Goal: Task Accomplishment & Management: Manage account settings

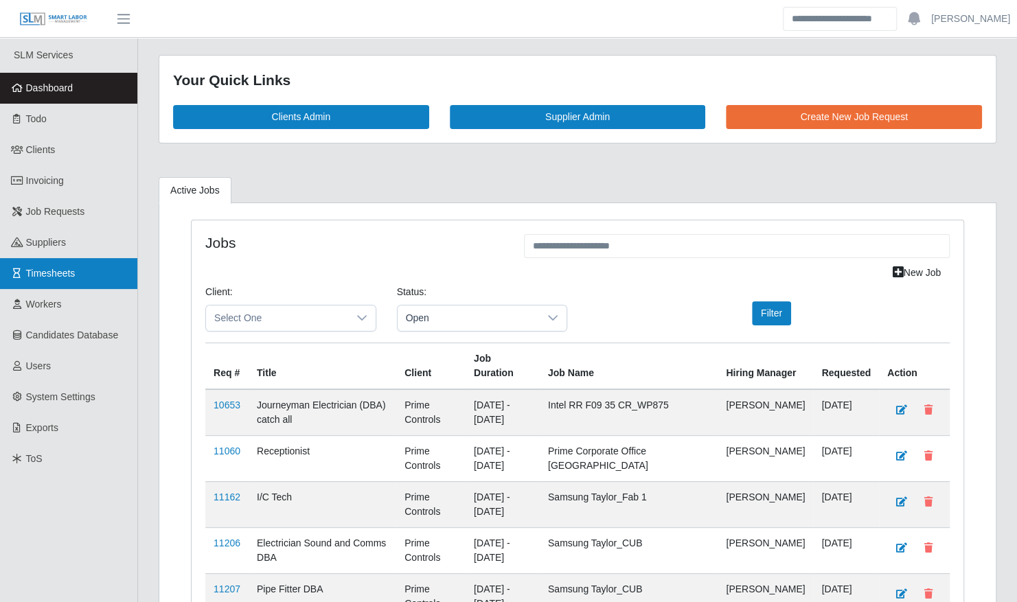
click at [54, 273] on span "Timesheets" at bounding box center [50, 273] width 49 height 11
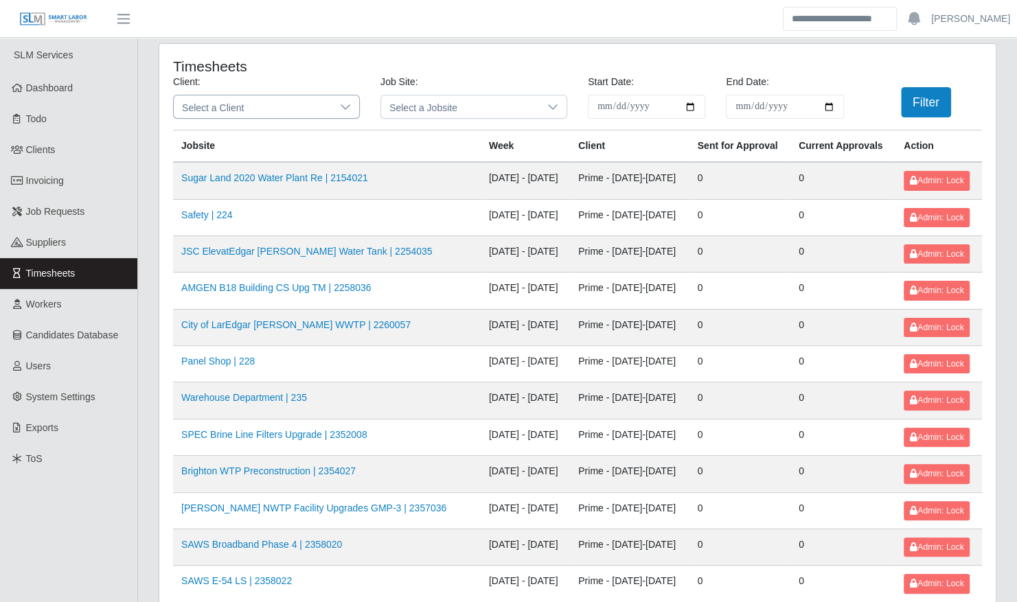
click at [277, 116] on span "Select a Client" at bounding box center [253, 106] width 158 height 23
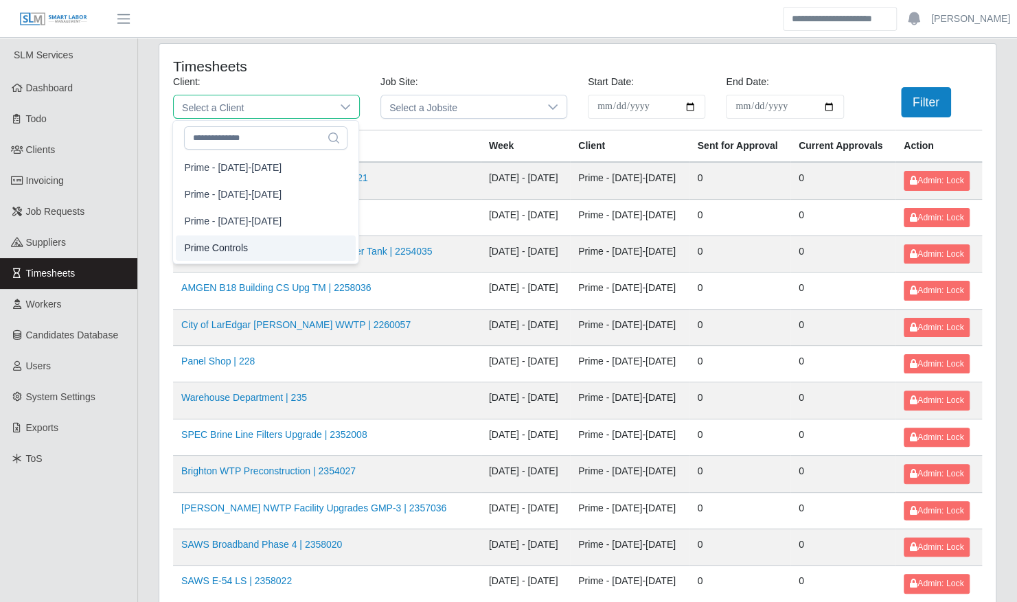
click at [265, 251] on li "Prime Controls" at bounding box center [266, 248] width 180 height 25
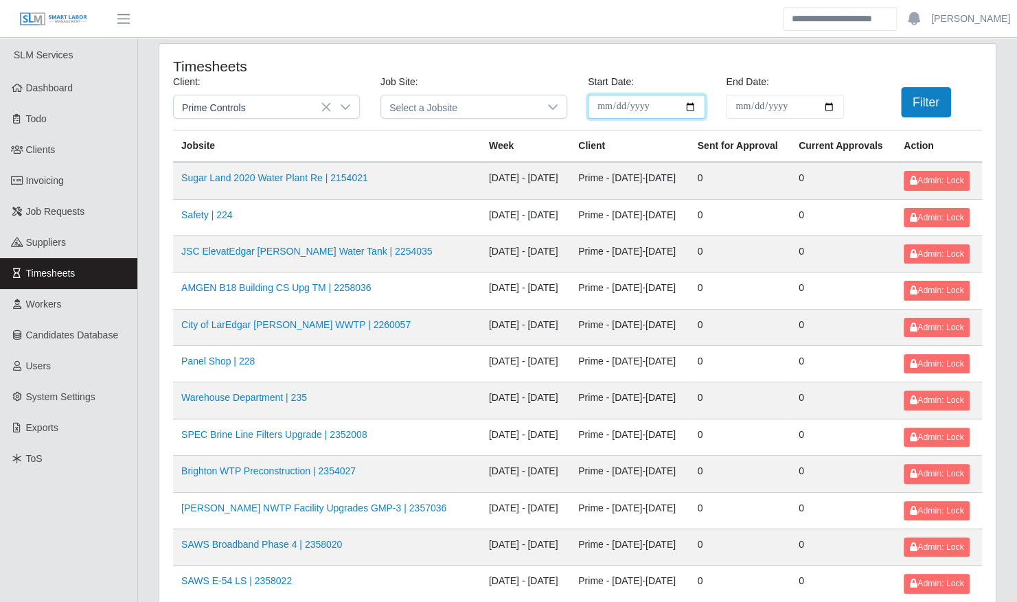
click at [688, 107] on input "**********" at bounding box center [646, 107] width 117 height 24
type input "**********"
click at [831, 106] on input "End Date:" at bounding box center [784, 107] width 117 height 24
type input "**********"
click at [922, 104] on button "Filter" at bounding box center [926, 102] width 50 height 30
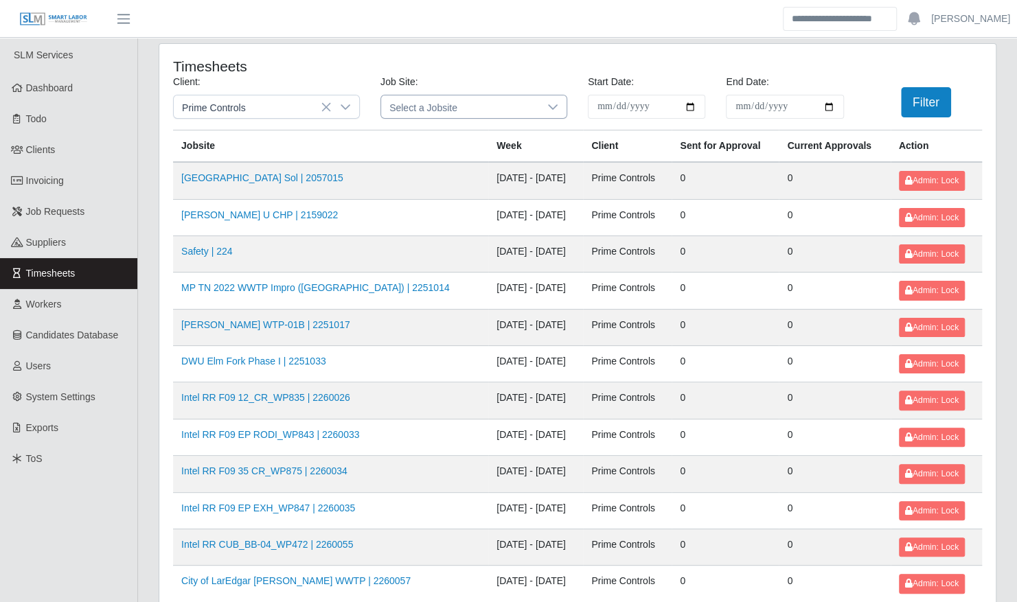
click at [555, 106] on icon at bounding box center [553, 106] width 10 height 5
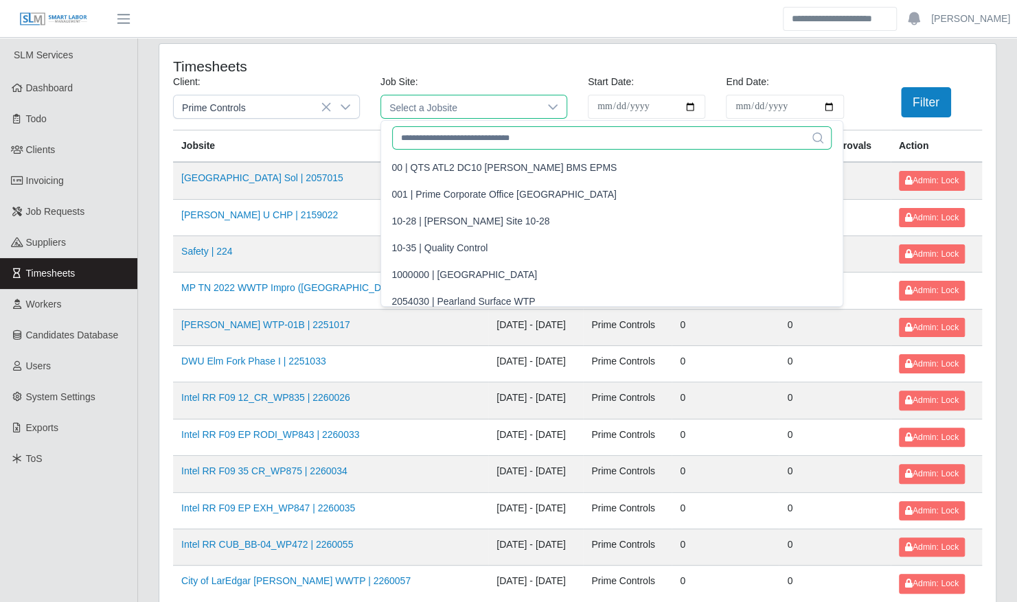
click at [474, 144] on input "text" at bounding box center [612, 137] width 440 height 23
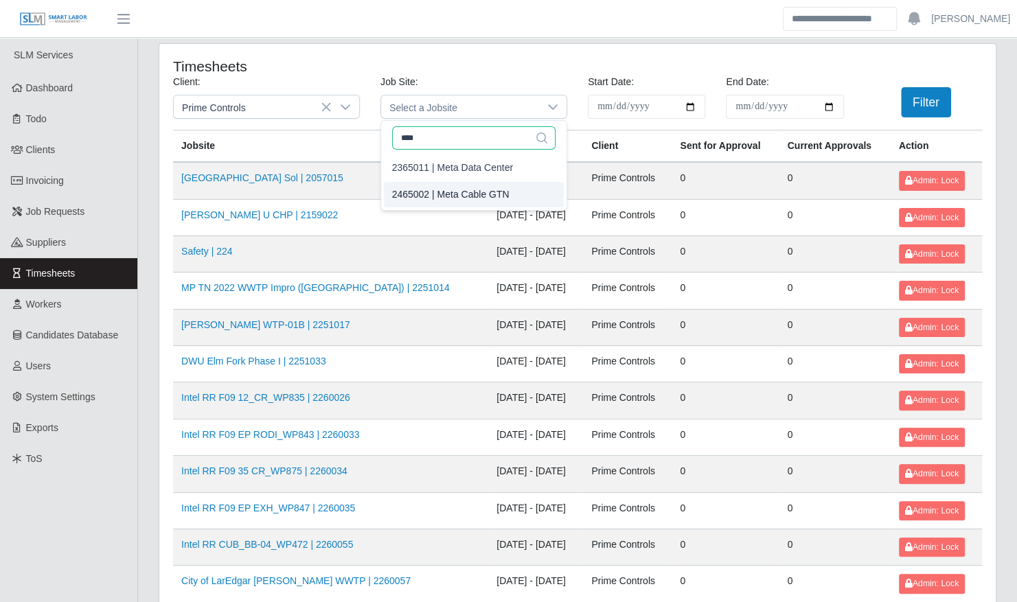
type input "****"
click at [460, 191] on div "2465002 | Meta Cable GTN" at bounding box center [450, 195] width 117 height 14
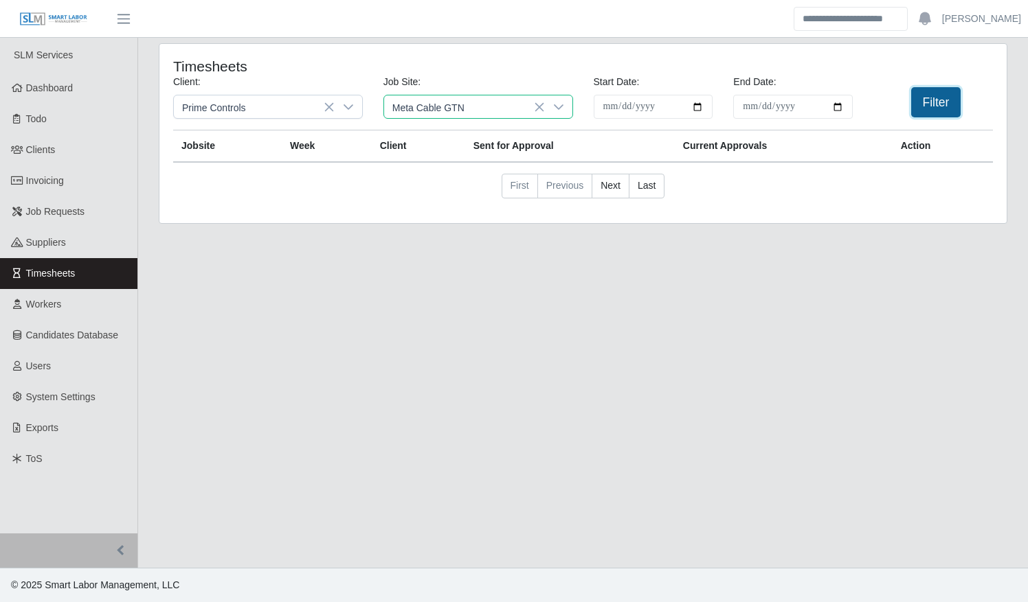
click at [935, 101] on button "Filter" at bounding box center [936, 102] width 50 height 30
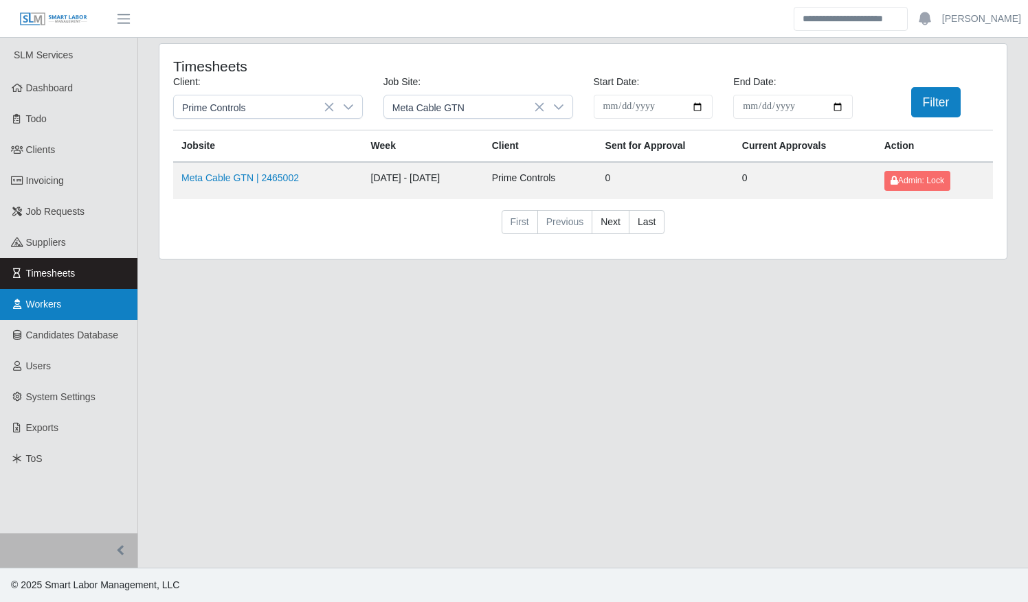
drag, startPoint x: 51, startPoint y: 302, endPoint x: 93, endPoint y: 290, distance: 44.2
click at [51, 302] on span "Workers" at bounding box center [44, 304] width 36 height 11
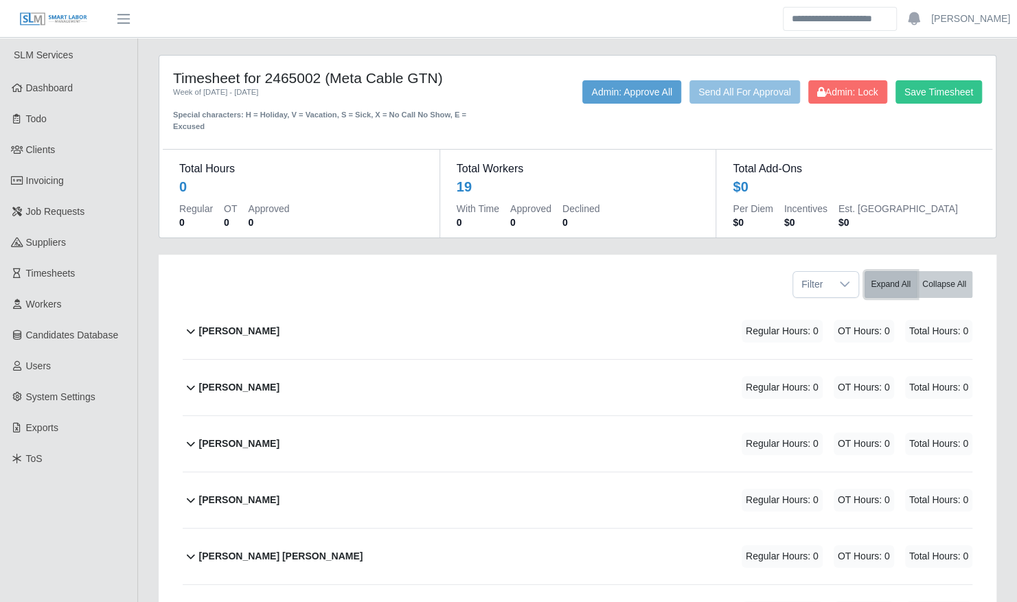
click at [902, 277] on button "Expand All" at bounding box center [891, 284] width 52 height 27
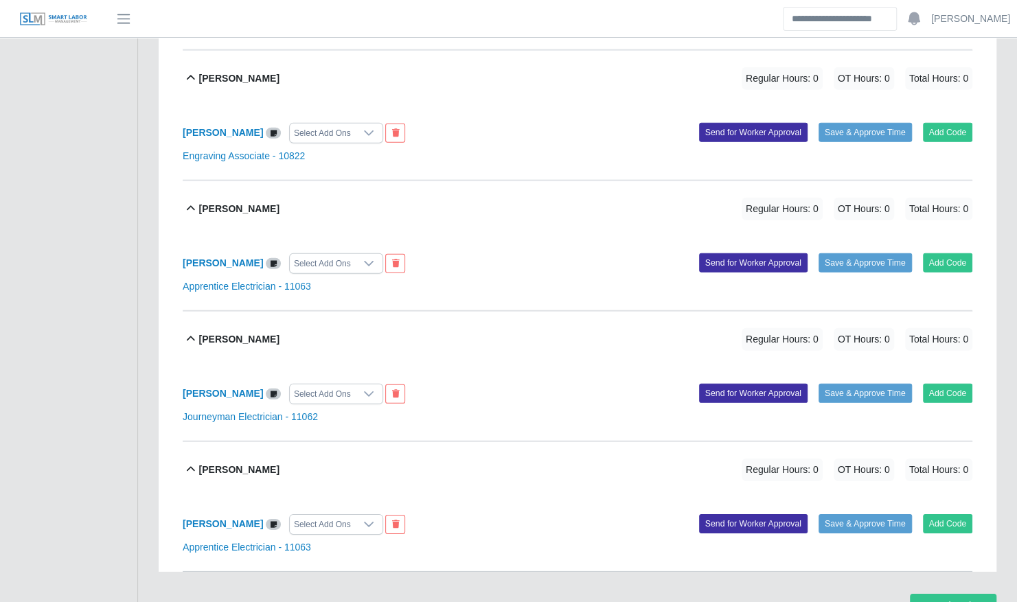
scroll to position [2217, 0]
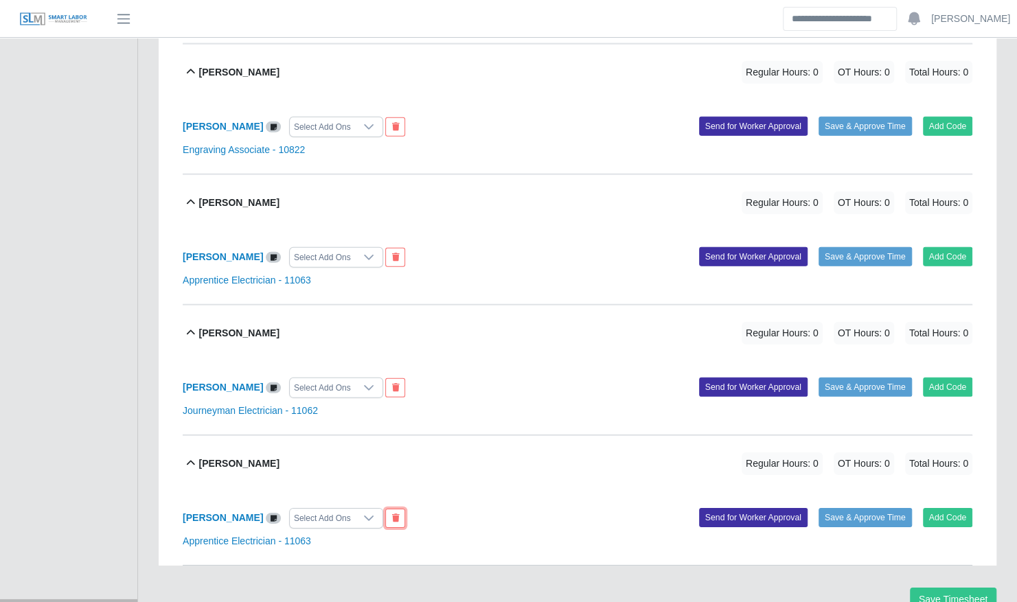
drag, startPoint x: 385, startPoint y: 497, endPoint x: 578, endPoint y: 70, distance: 468.8
click at [385, 509] on button at bounding box center [395, 518] width 20 height 19
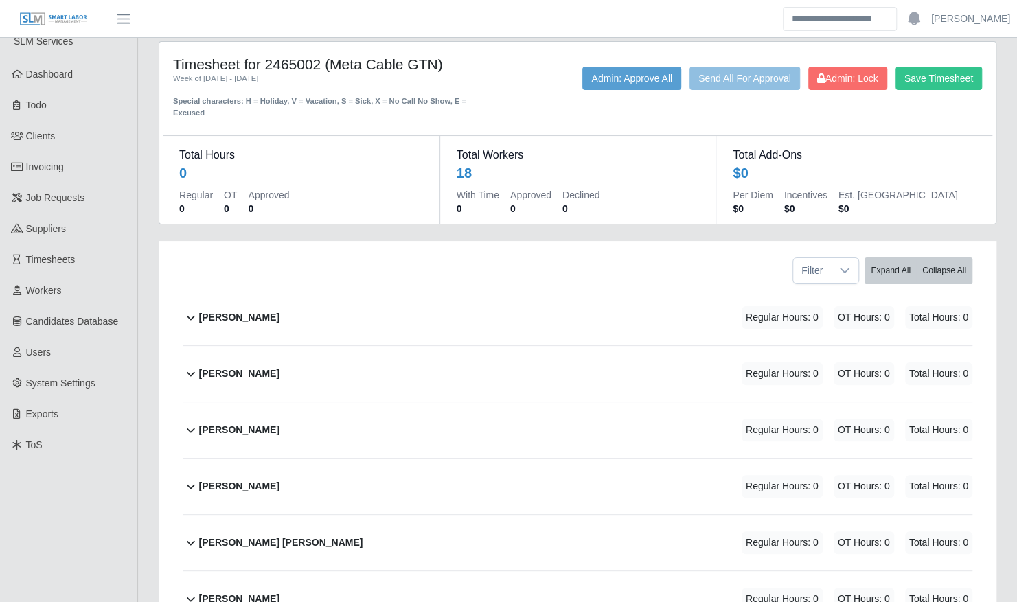
scroll to position [0, 0]
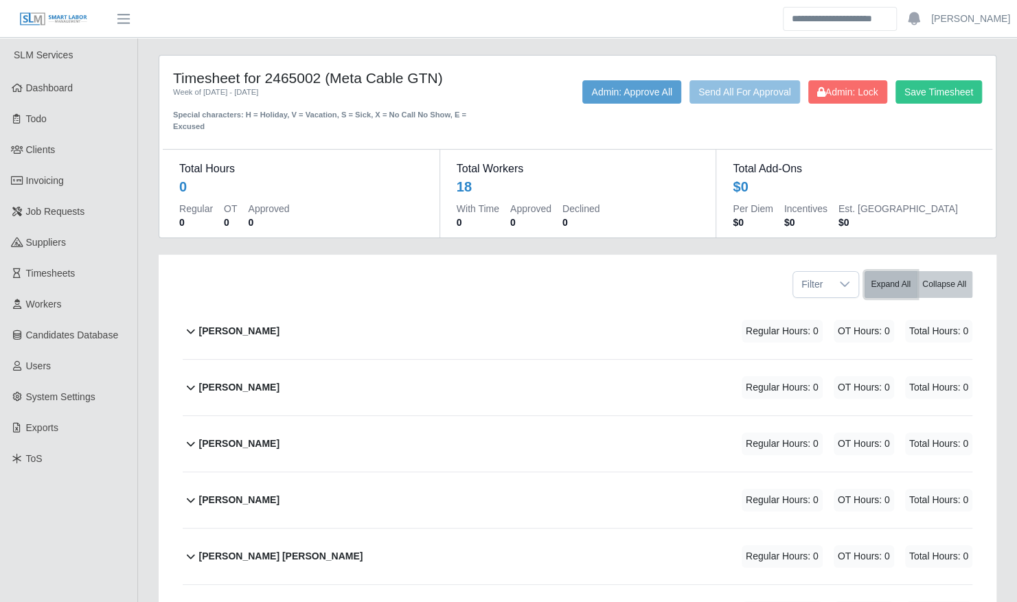
click at [890, 271] on button "Expand All" at bounding box center [891, 284] width 52 height 27
click at [882, 271] on button "Expand All" at bounding box center [891, 284] width 52 height 27
click at [893, 273] on button "Expand All" at bounding box center [891, 284] width 52 height 27
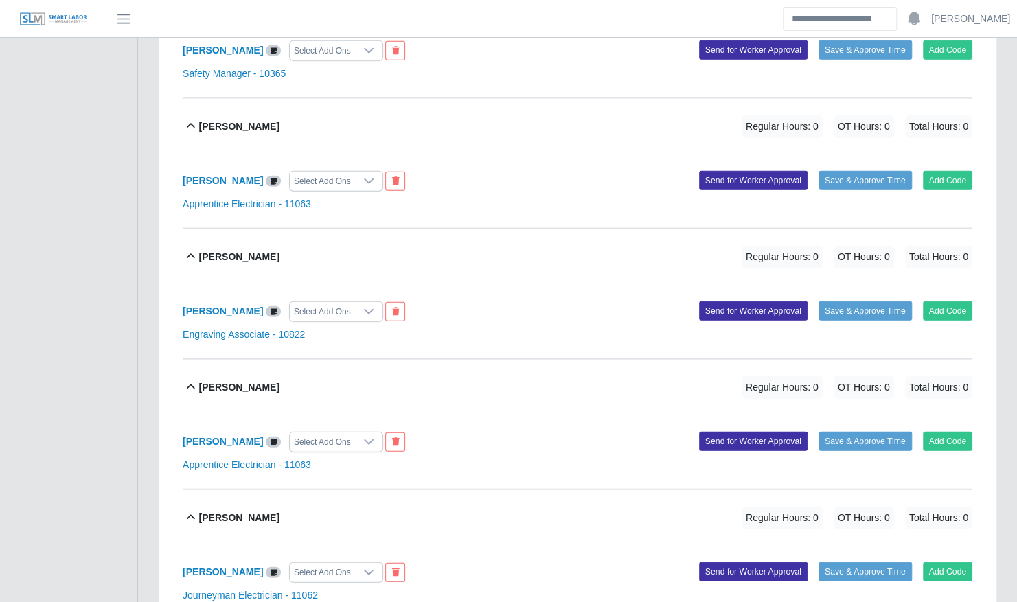
scroll to position [2035, 0]
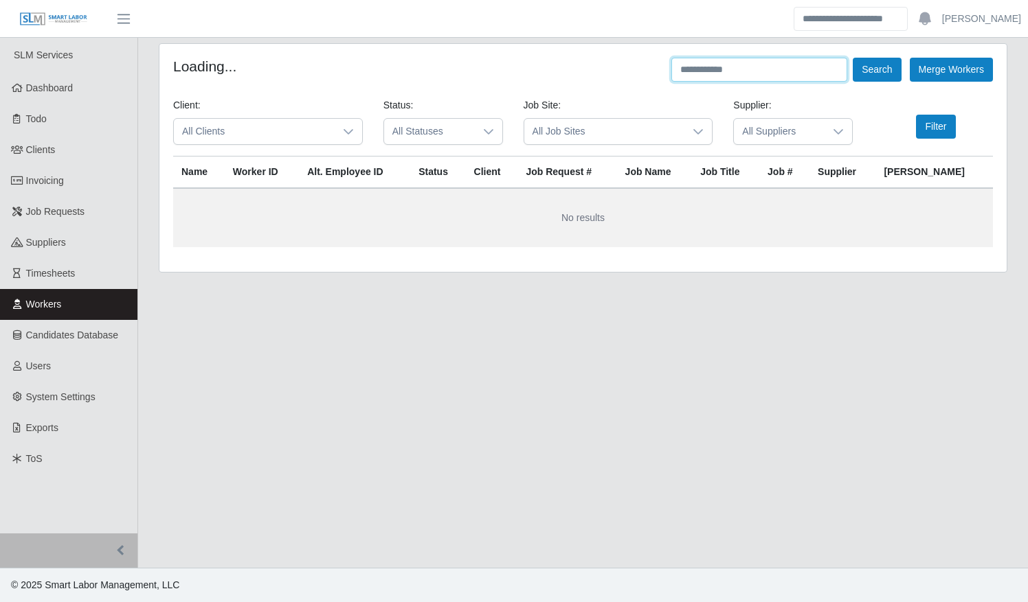
click at [769, 72] on input "text" at bounding box center [759, 70] width 176 height 24
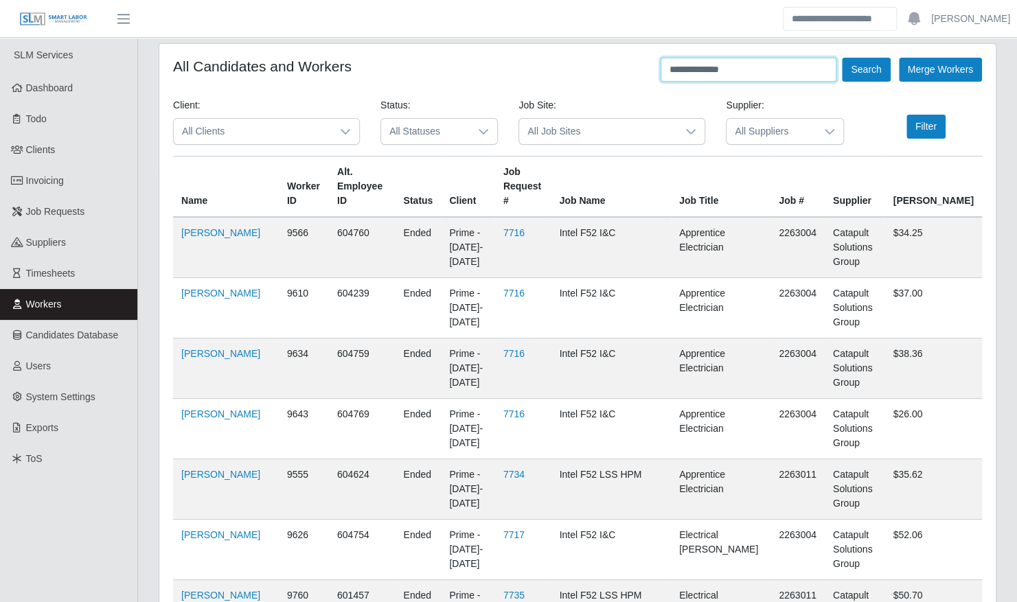
type input "**********"
click at [842, 58] on button "Search" at bounding box center [866, 70] width 48 height 24
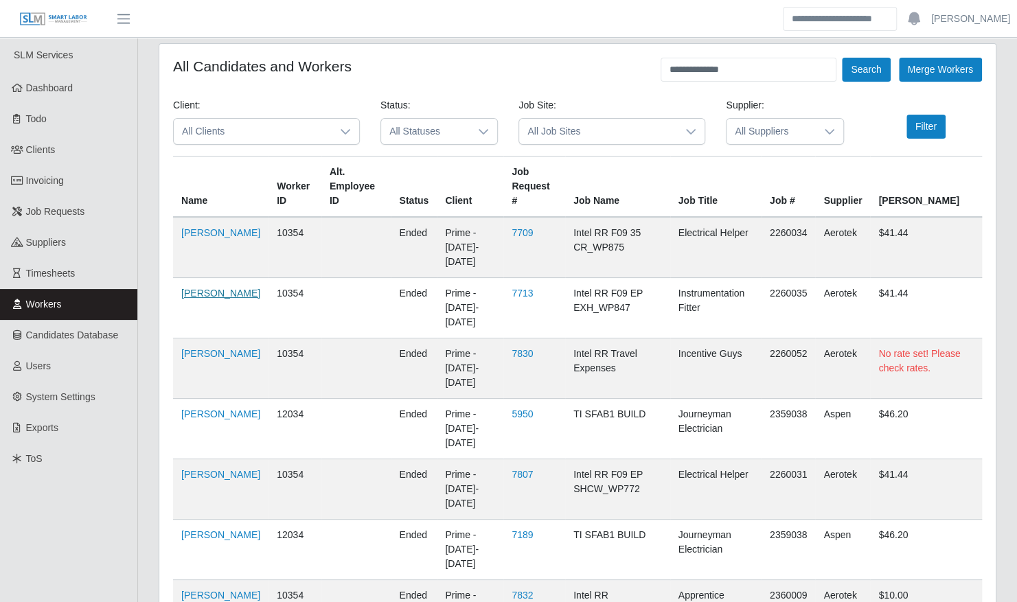
click at [207, 288] on link "Jose Rodriguez" at bounding box center [220, 293] width 79 height 11
drag, startPoint x: 48, startPoint y: 272, endPoint x: 81, endPoint y: 267, distance: 33.3
click at [48, 272] on span "Timesheets" at bounding box center [50, 273] width 49 height 11
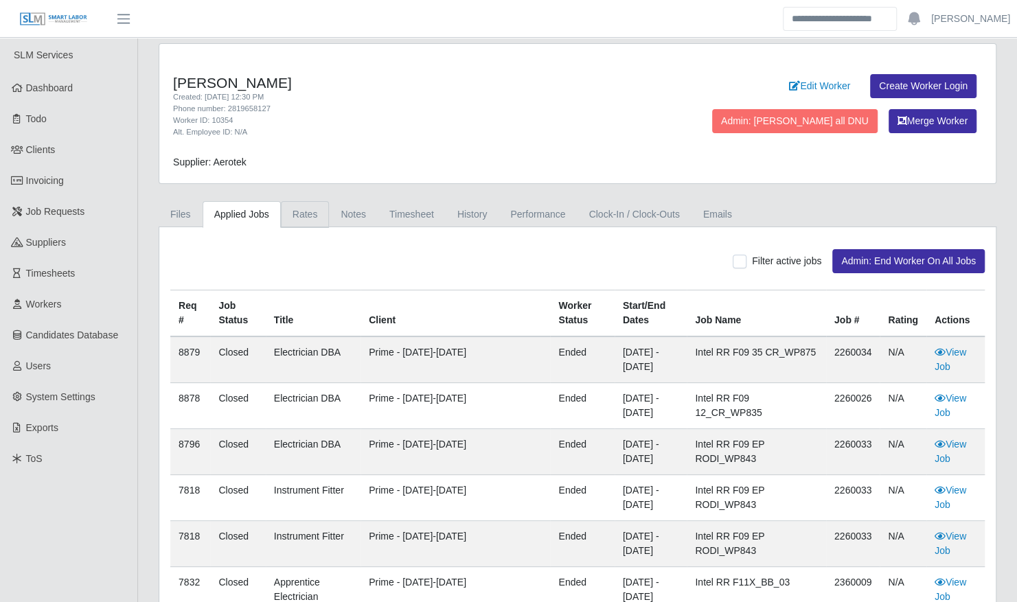
click at [297, 214] on link "Rates" at bounding box center [305, 214] width 49 height 27
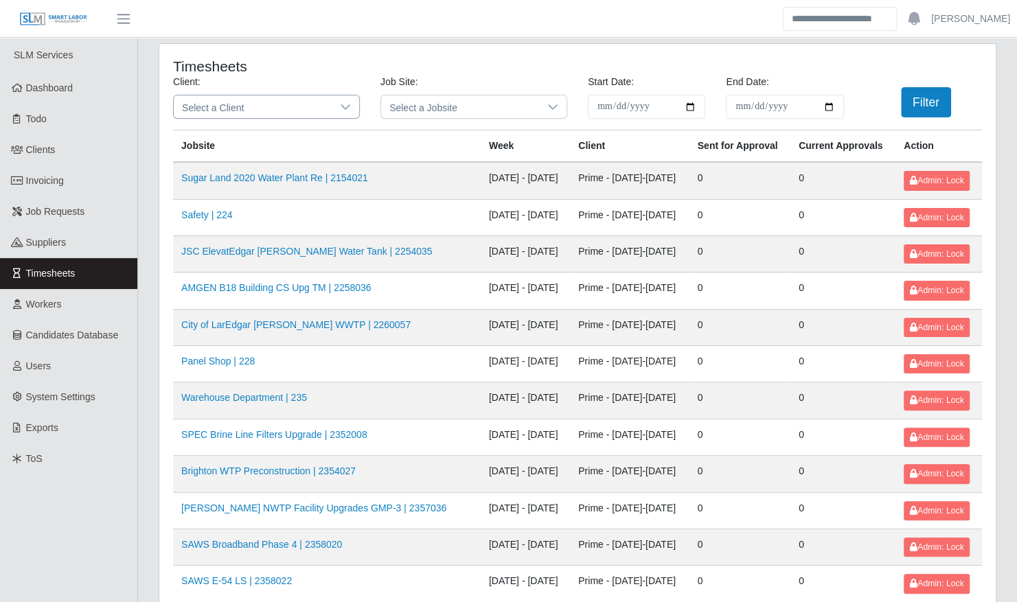
click at [349, 106] on icon at bounding box center [345, 107] width 11 height 11
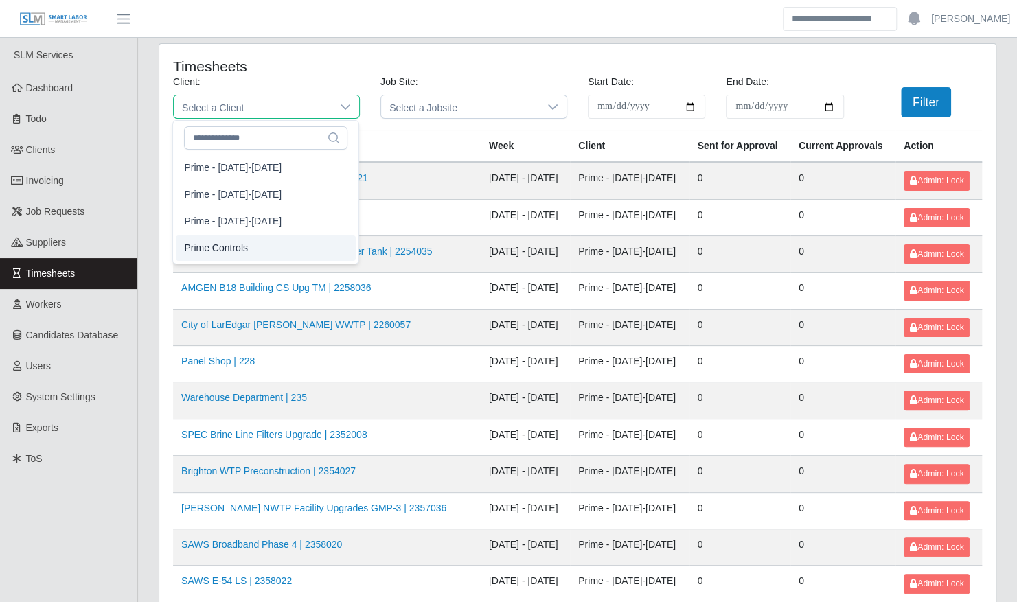
click at [306, 245] on li "Prime Controls" at bounding box center [266, 248] width 180 height 25
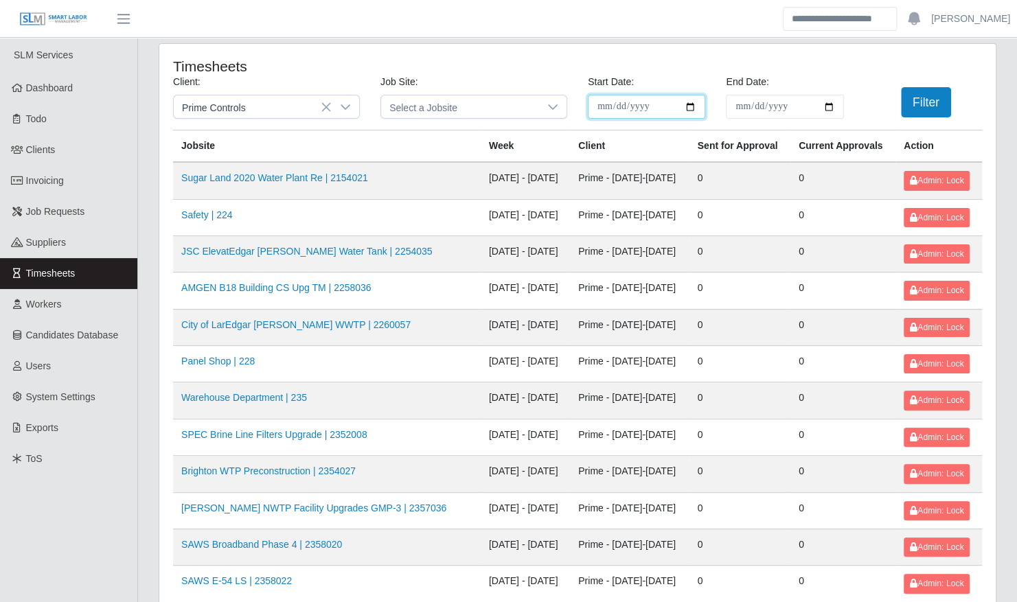
click at [686, 107] on input "**********" at bounding box center [646, 107] width 117 height 24
type input "**********"
click at [829, 110] on input "End Date:" at bounding box center [784, 107] width 117 height 24
type input "**********"
click at [922, 104] on button "Filter" at bounding box center [926, 102] width 50 height 30
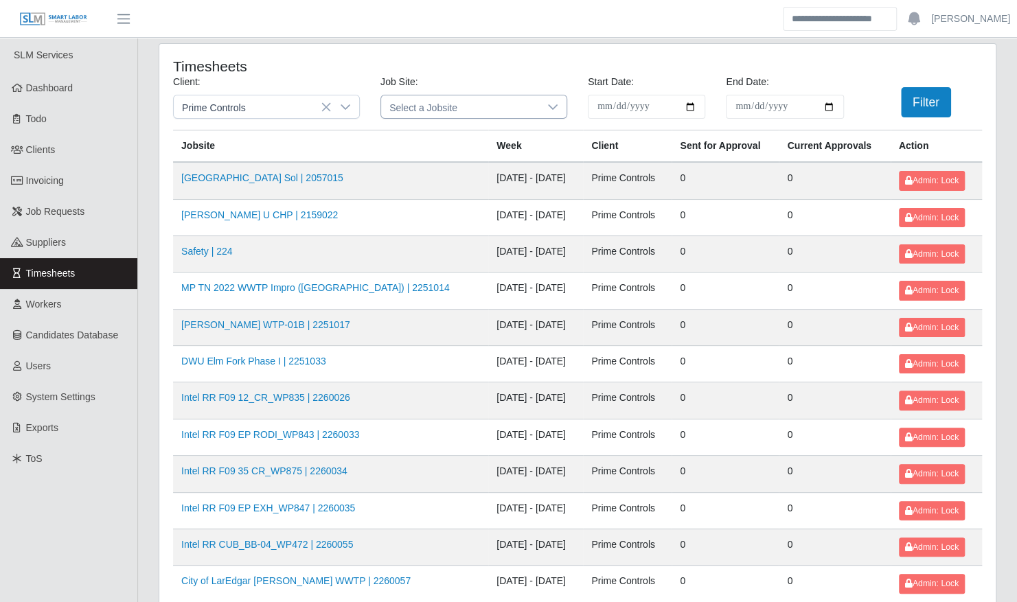
click at [558, 110] on icon at bounding box center [552, 107] width 11 height 11
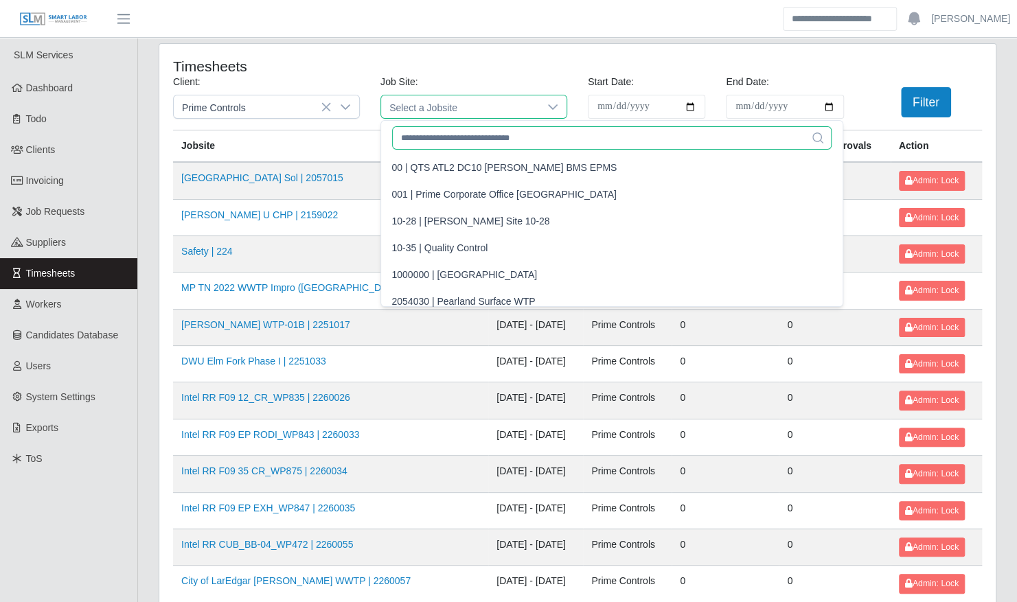
click at [517, 136] on input "text" at bounding box center [612, 137] width 440 height 23
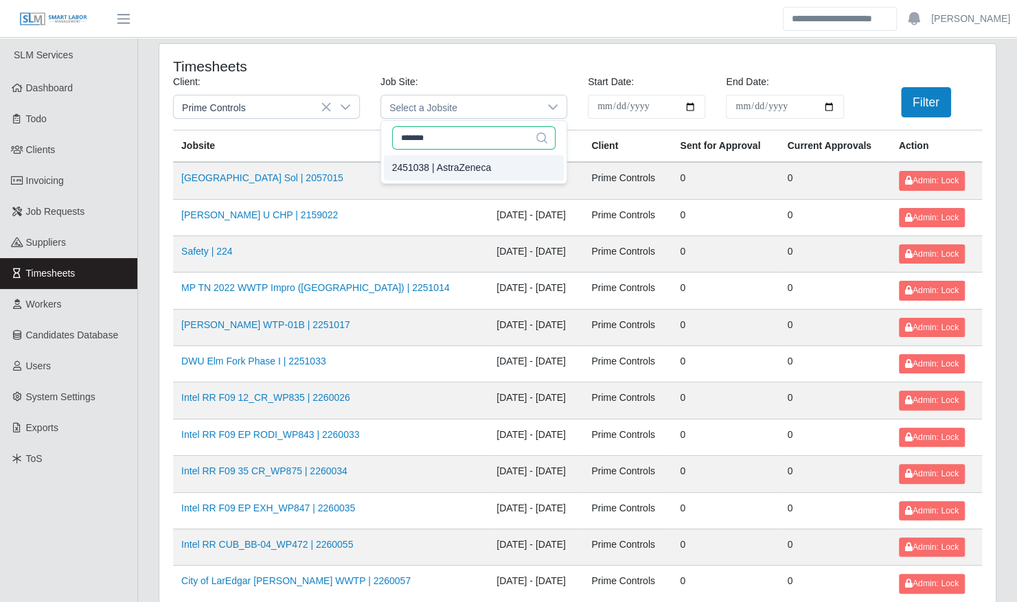
type input "*******"
click at [464, 172] on div "2451038 | AstraZeneca" at bounding box center [442, 168] width 100 height 14
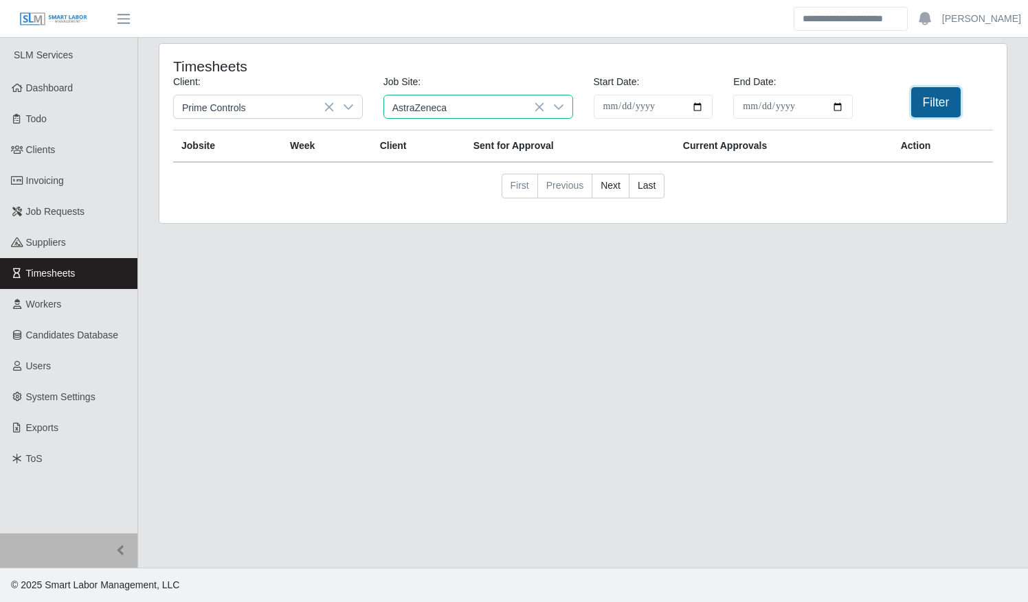
click at [945, 100] on button "Filter" at bounding box center [936, 102] width 50 height 30
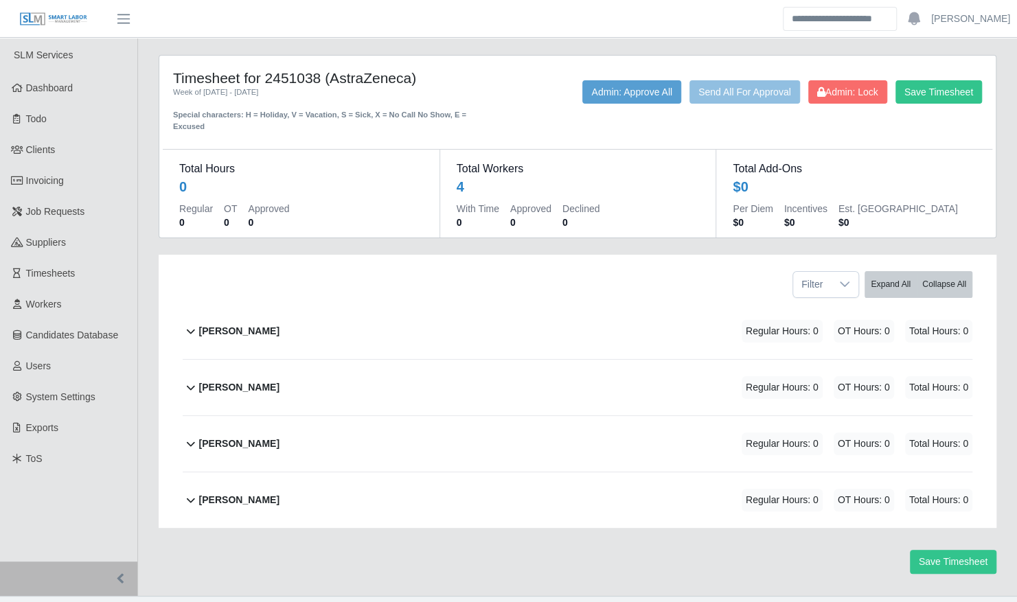
click at [405, 319] on div "[PERSON_NAME] Regular Hours: 0 OT Hours: 0 Total Hours: 0" at bounding box center [585, 332] width 773 height 56
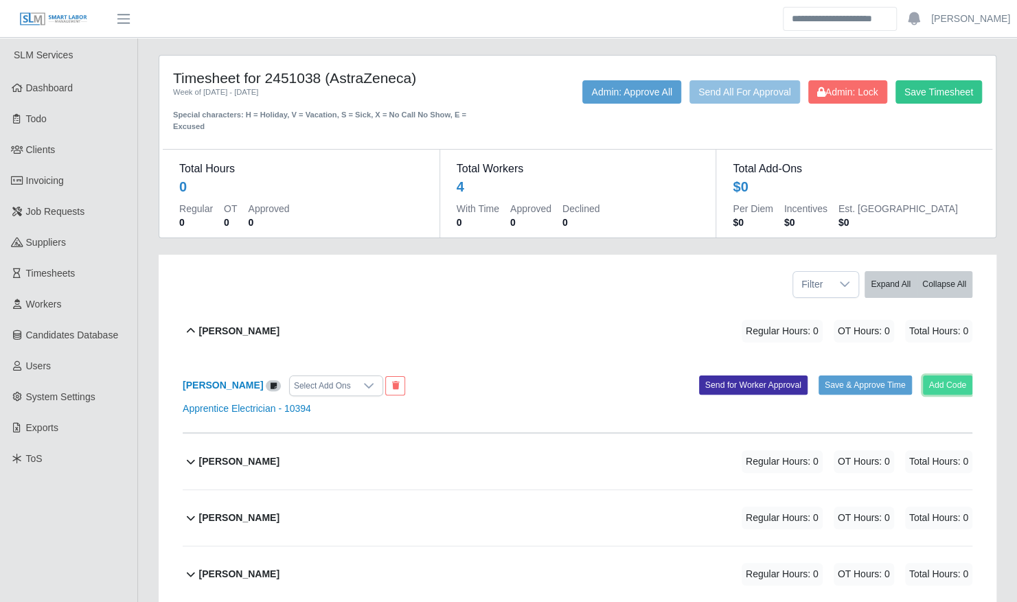
click at [956, 376] on button "Add Code" at bounding box center [948, 385] width 50 height 19
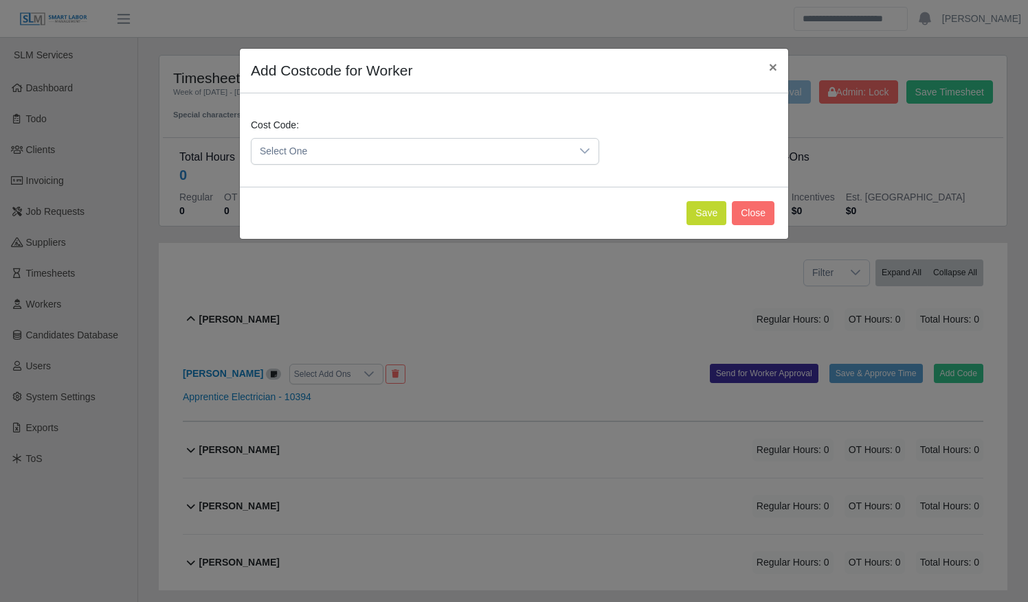
click at [405, 149] on span "Select One" at bounding box center [410, 151] width 319 height 25
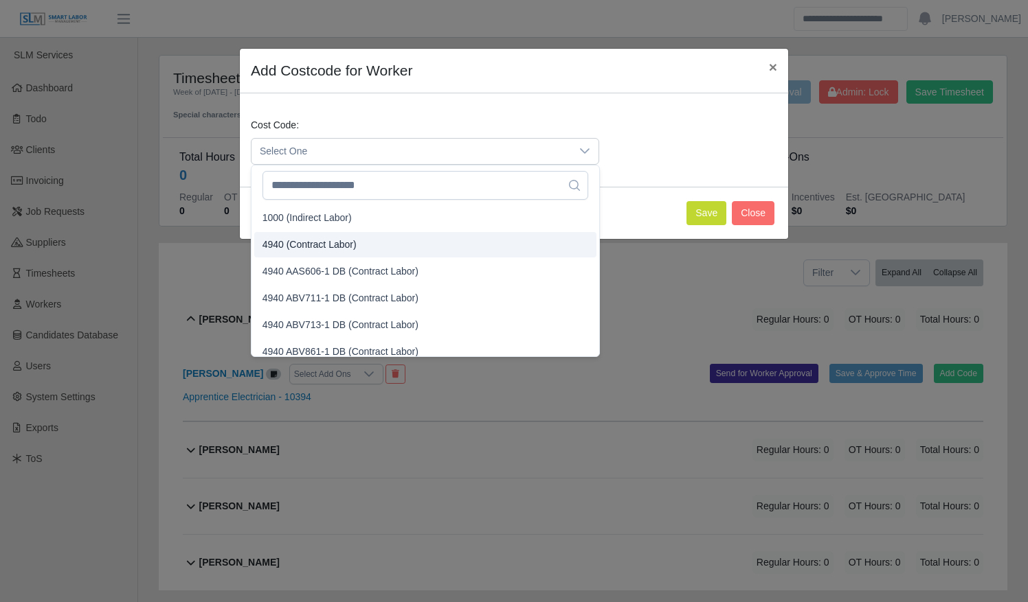
click at [398, 238] on li "4940 (Contract Labor)" at bounding box center [425, 244] width 342 height 25
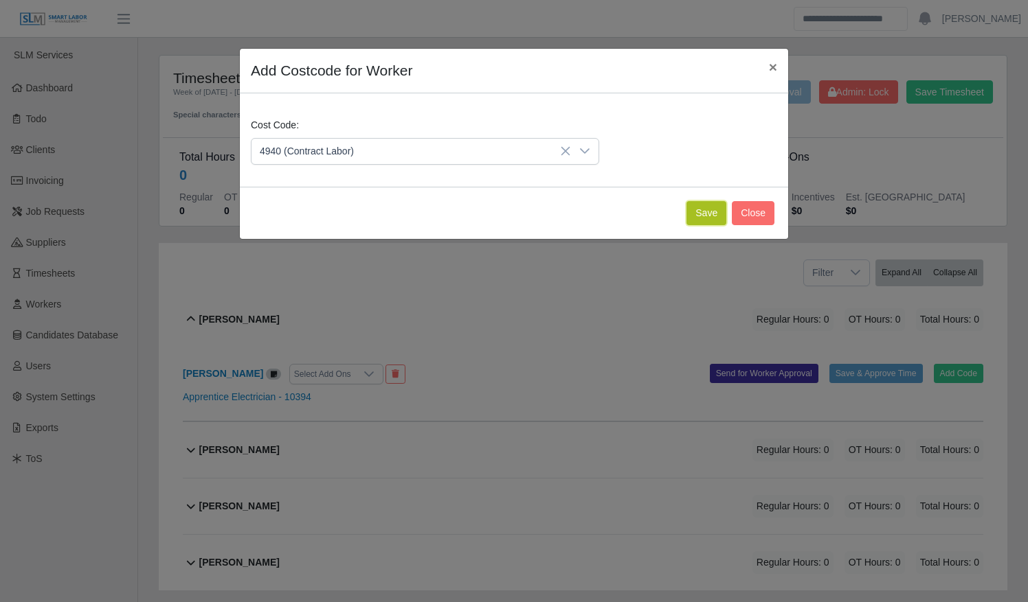
click at [701, 213] on button "Save" at bounding box center [706, 213] width 40 height 24
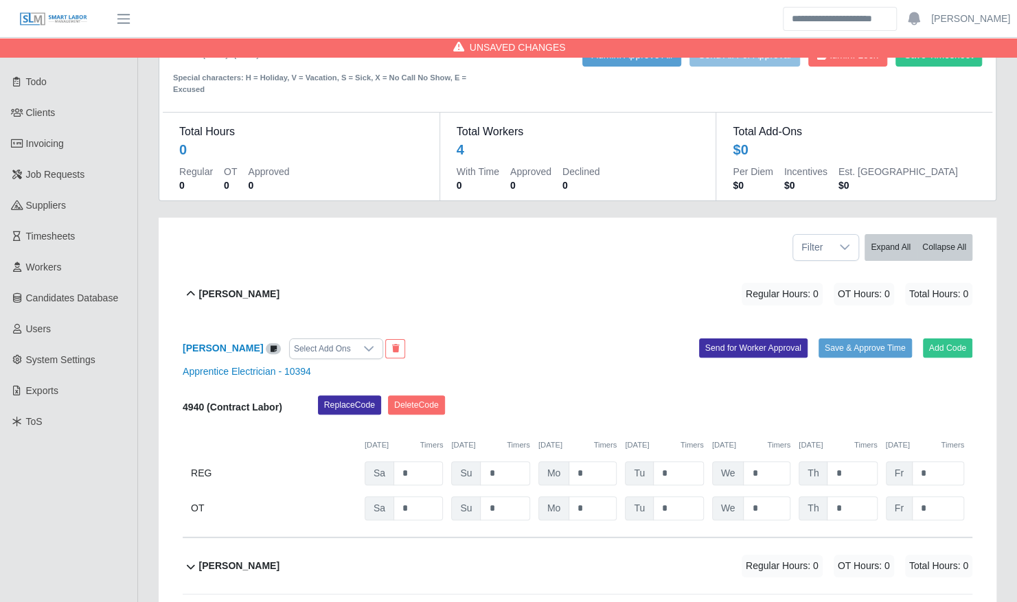
scroll to position [117, 0]
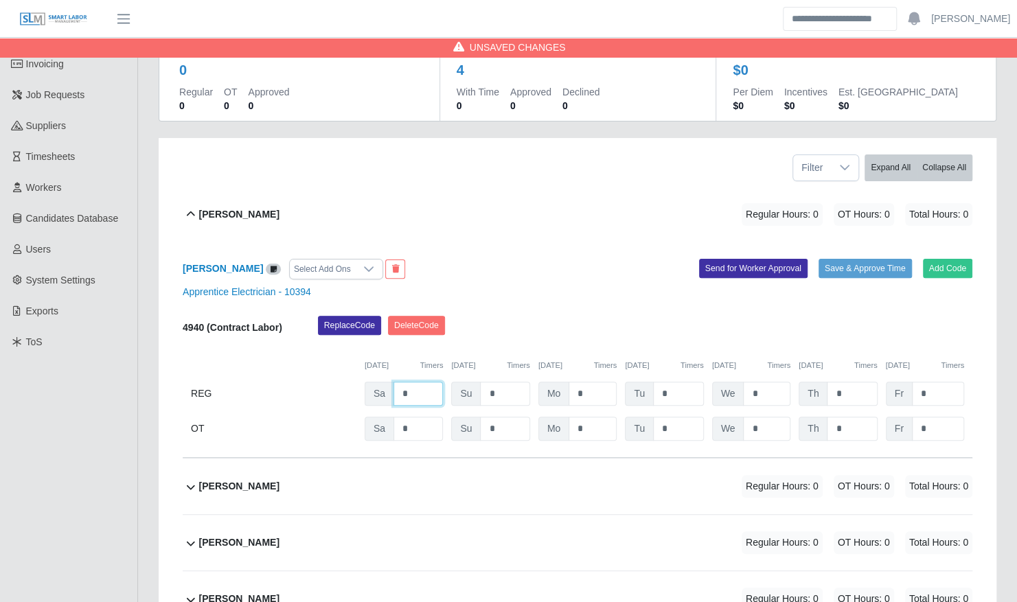
click at [370, 383] on div "Sa *" at bounding box center [404, 394] width 78 height 24
type input "*"
type input "**"
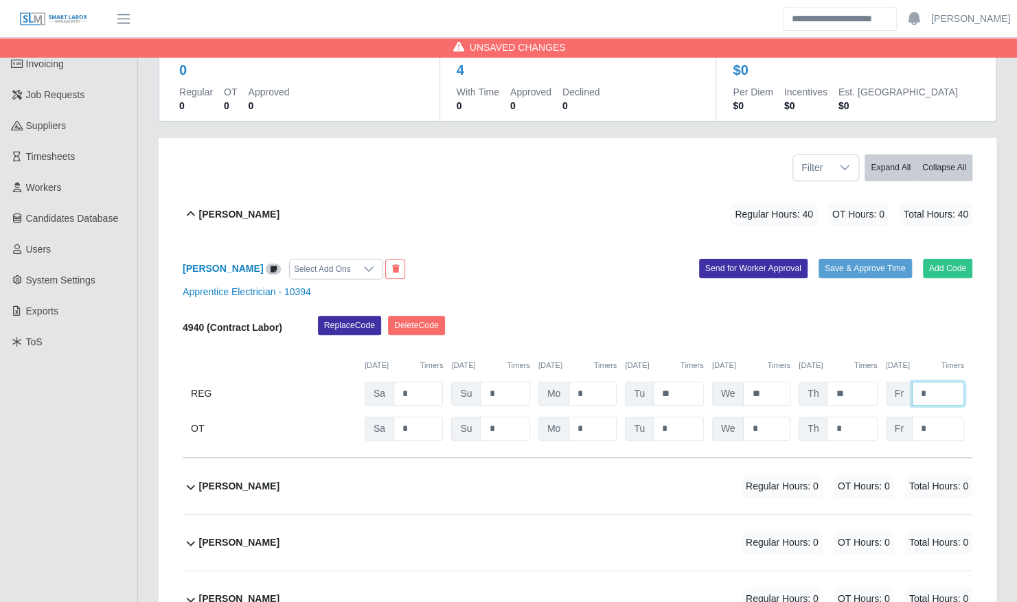
type input "*"
click at [477, 210] on div "Alirio Acevedo Regular Hours: 40 OT Hours: 8 Total Hours: 48" at bounding box center [585, 215] width 773 height 56
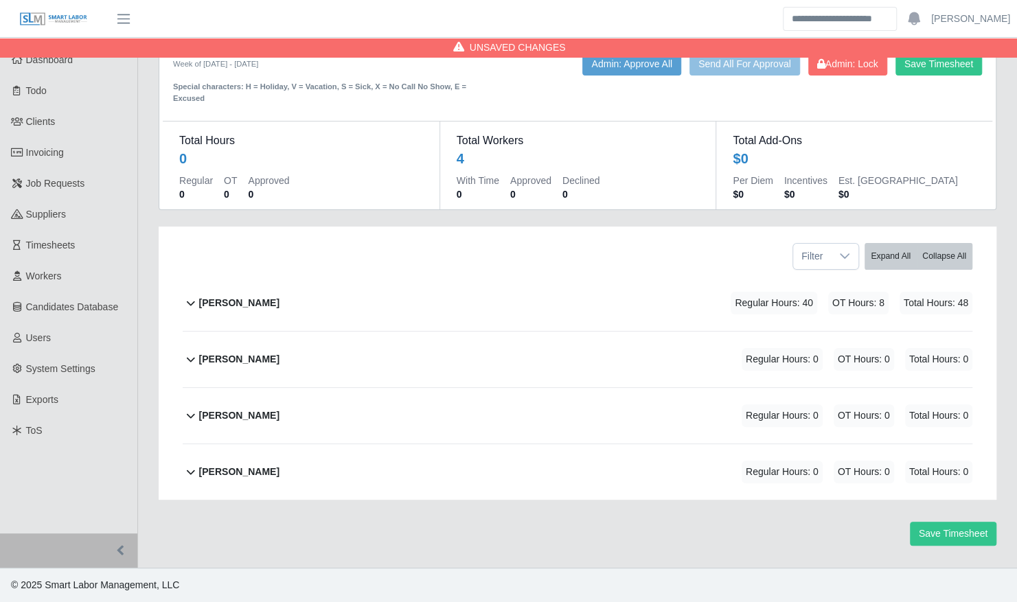
scroll to position [14, 0]
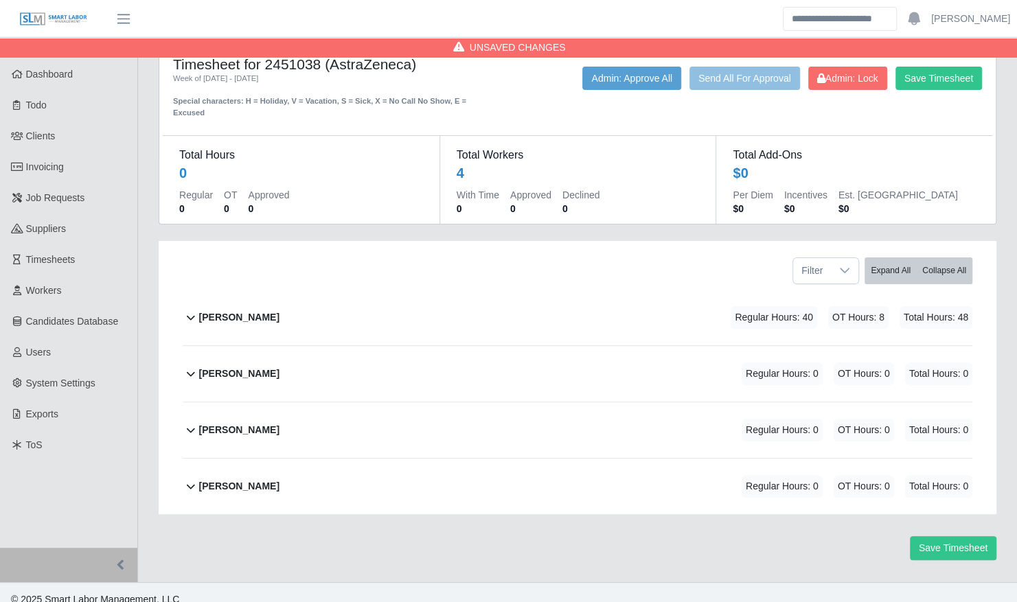
click at [351, 363] on div "Carlos Reyes Regular Hours: 0 OT Hours: 0 Total Hours: 0" at bounding box center [585, 374] width 773 height 56
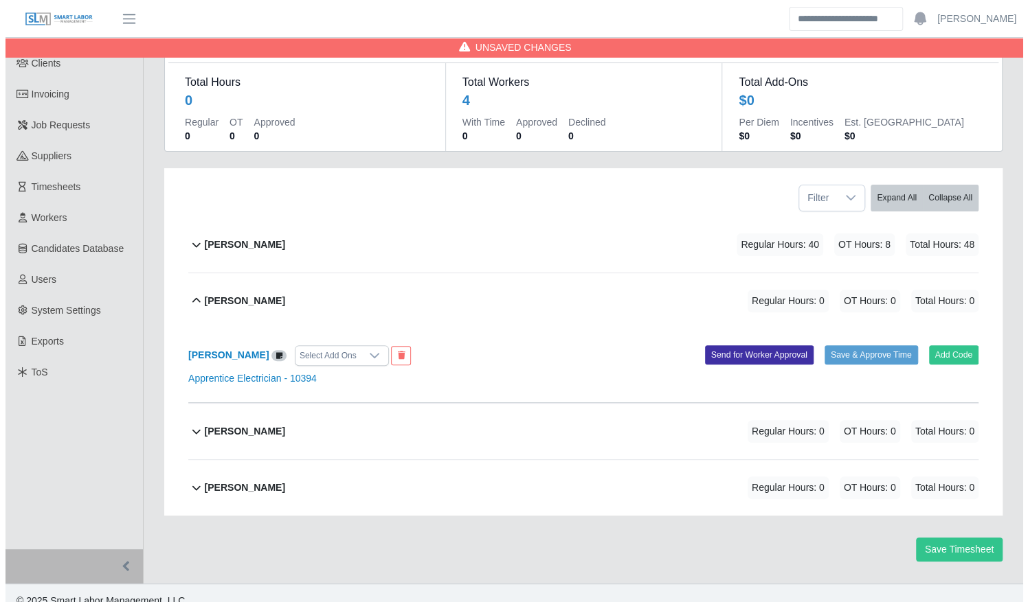
scroll to position [87, 0]
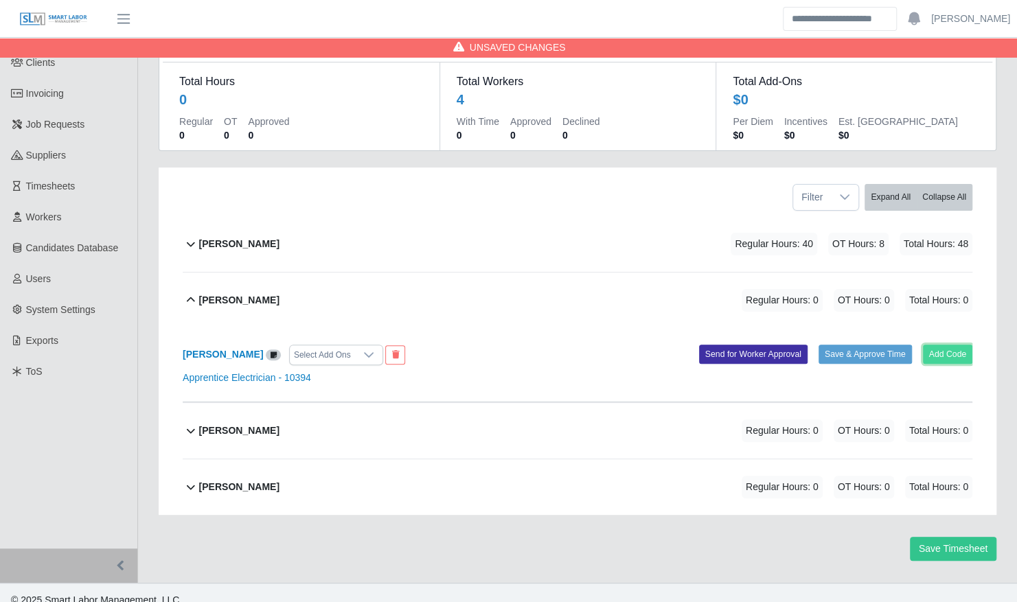
click at [942, 345] on button "Add Code" at bounding box center [948, 354] width 50 height 19
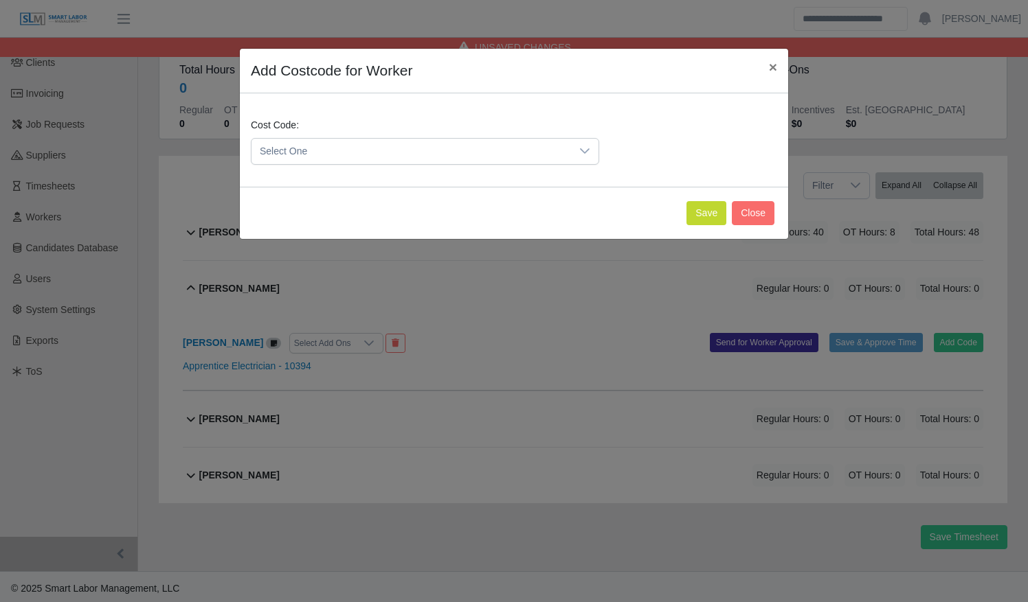
click at [406, 148] on span "Select One" at bounding box center [410, 151] width 319 height 25
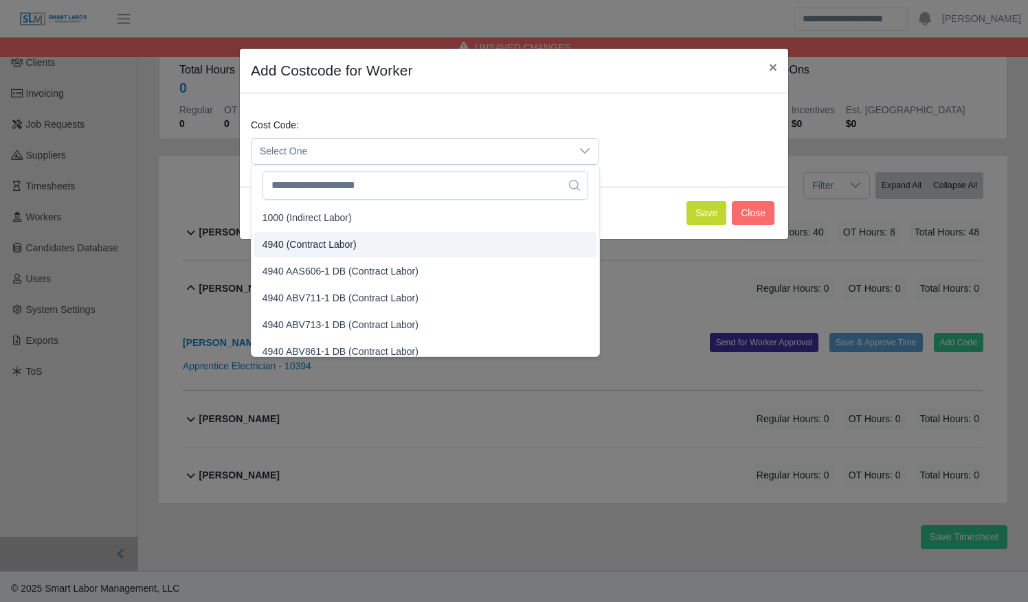
click at [393, 235] on li "4940 (Contract Labor)" at bounding box center [425, 244] width 342 height 25
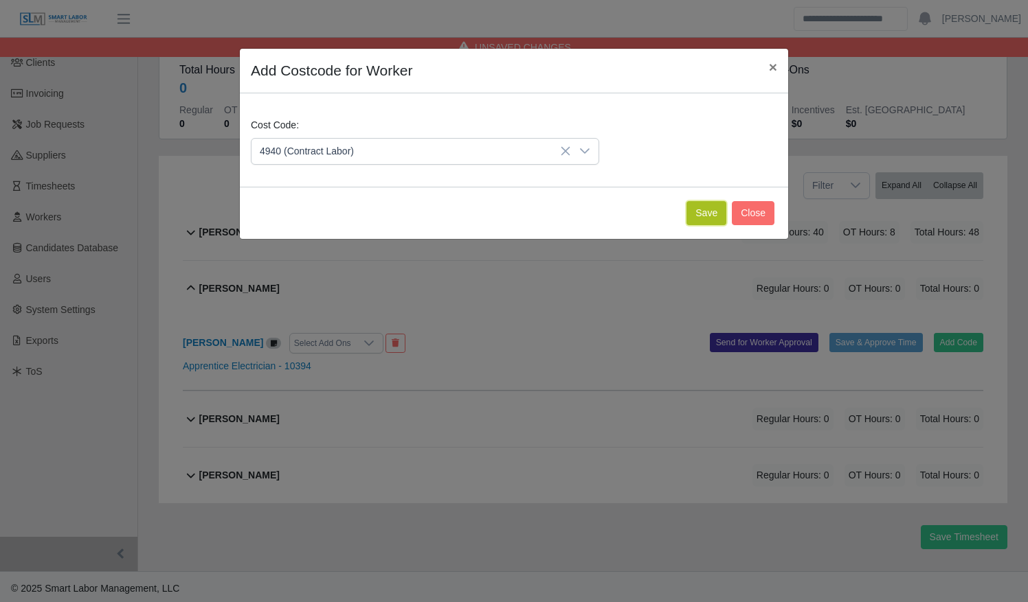
click at [698, 210] on button "Save" at bounding box center [706, 213] width 40 height 24
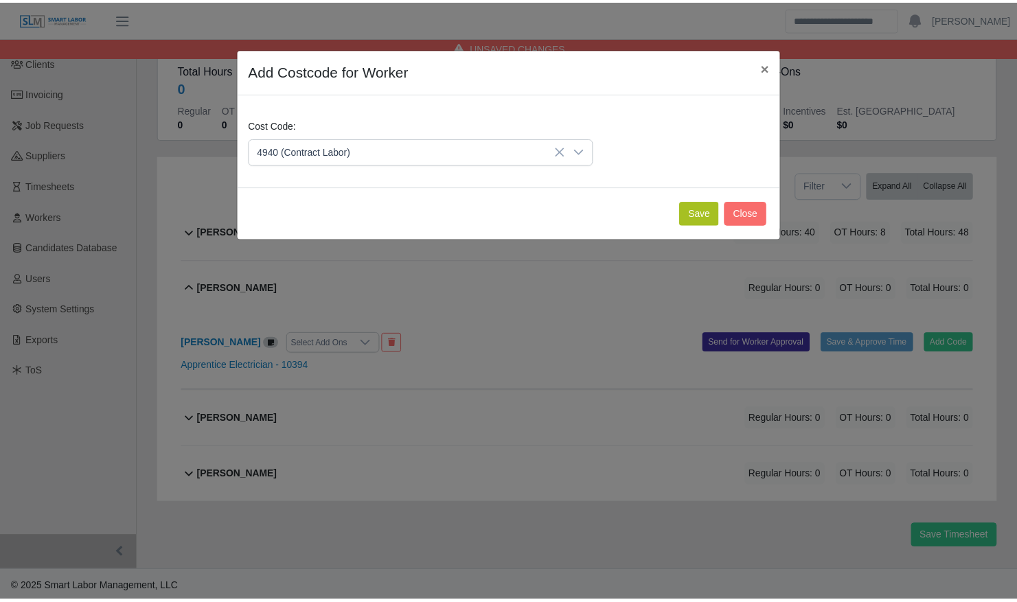
scroll to position [229, 0]
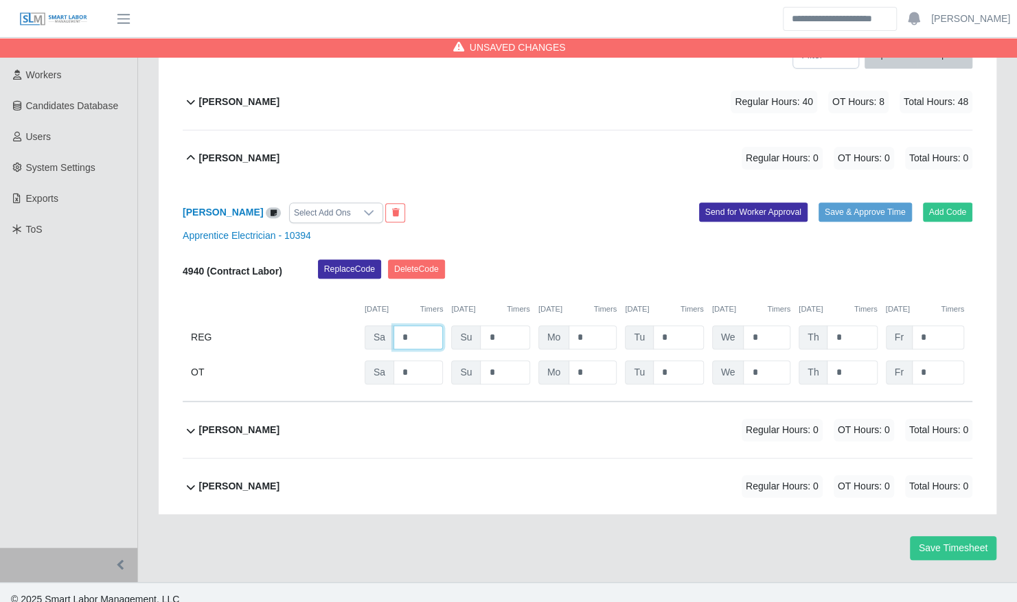
drag, startPoint x: 389, startPoint y: 321, endPoint x: 371, endPoint y: 317, distance: 19.2
click at [375, 326] on div "Sa *" at bounding box center [404, 338] width 78 height 24
type input "*"
type input "**"
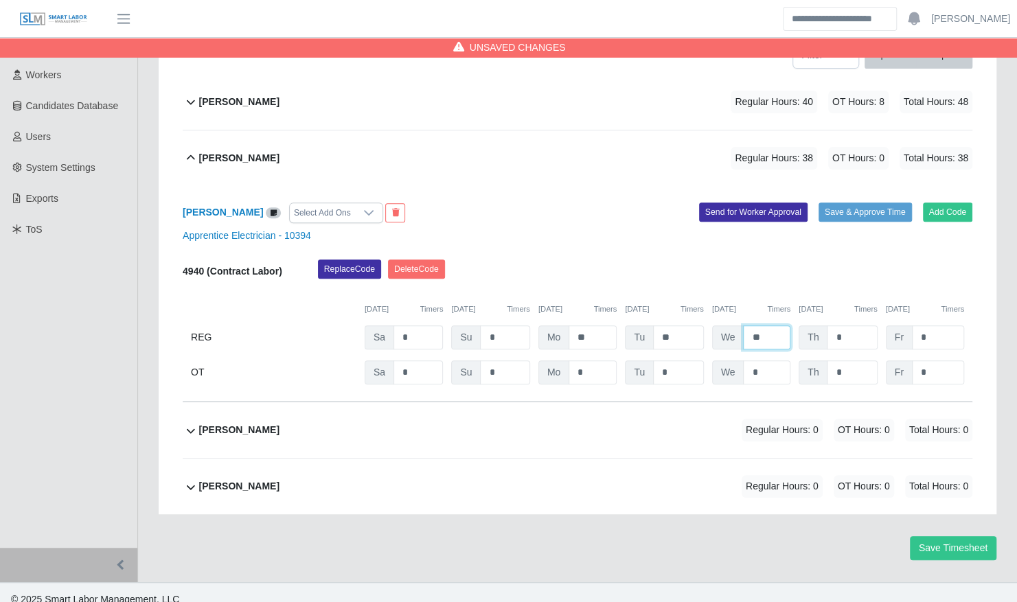
type input "**"
type input "*"
type input "**"
click at [374, 133] on div "Carlos Reyes Regular Hours: 40 OT Hours: 18 Total Hours: 58" at bounding box center [585, 159] width 773 height 56
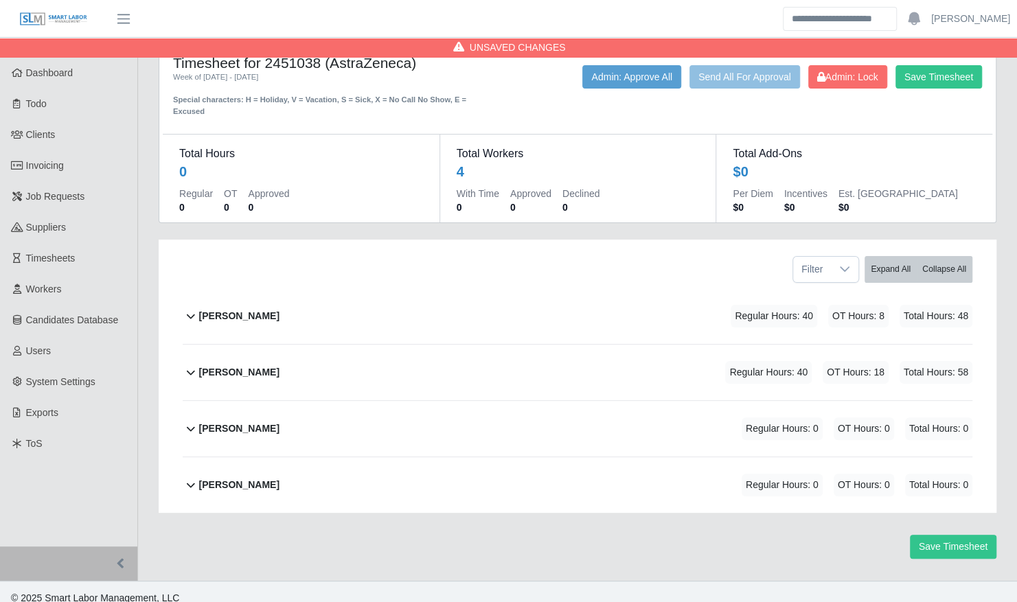
scroll to position [14, 0]
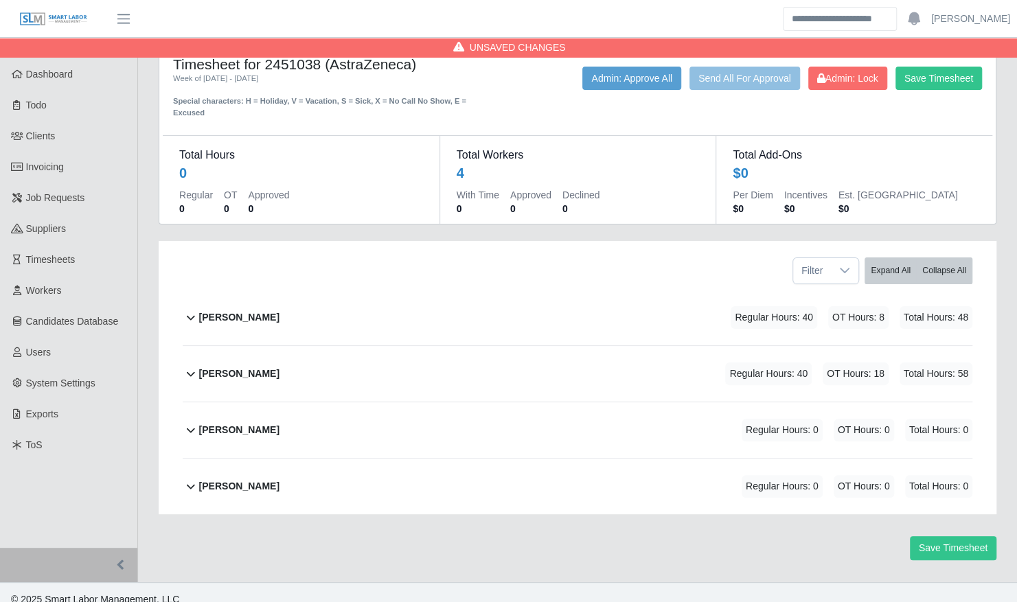
click at [459, 412] on div "Dimitri Cisneros Regular Hours: 0 OT Hours: 0 Total Hours: 0" at bounding box center [585, 431] width 773 height 56
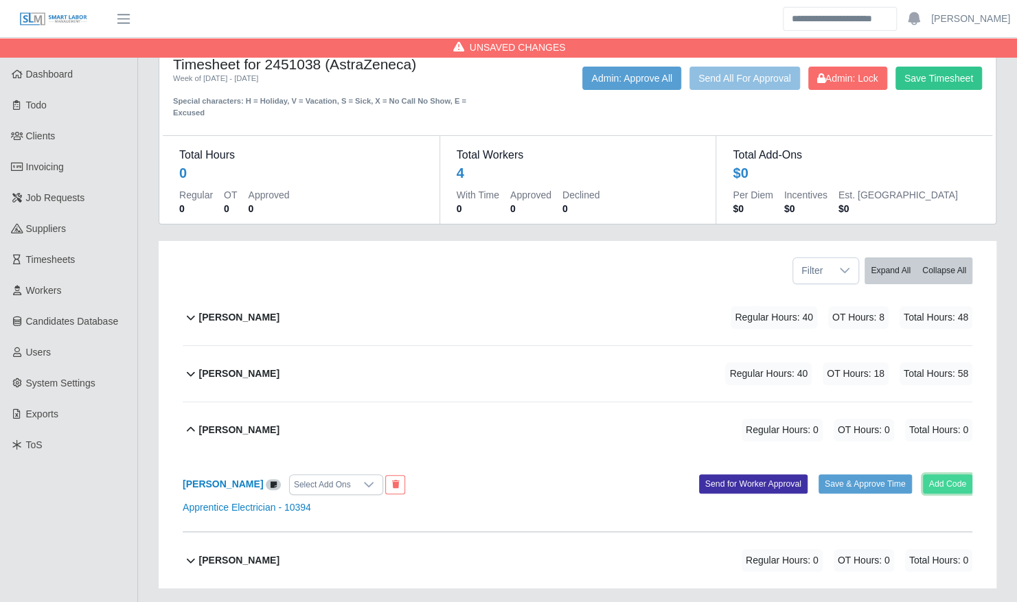
click at [949, 475] on button "Add Code" at bounding box center [948, 484] width 50 height 19
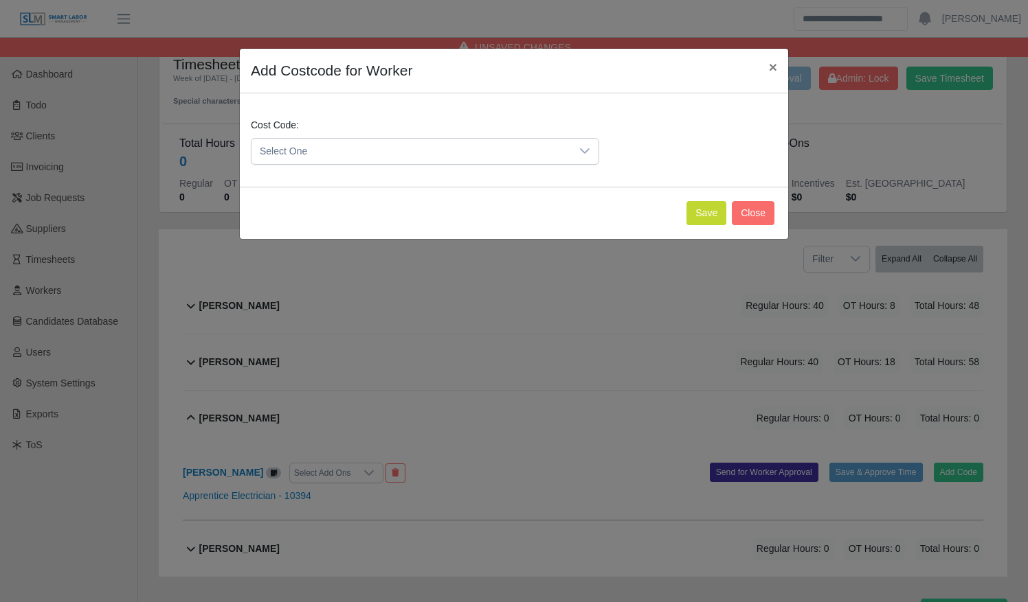
click at [405, 159] on span "Select One" at bounding box center [410, 151] width 319 height 25
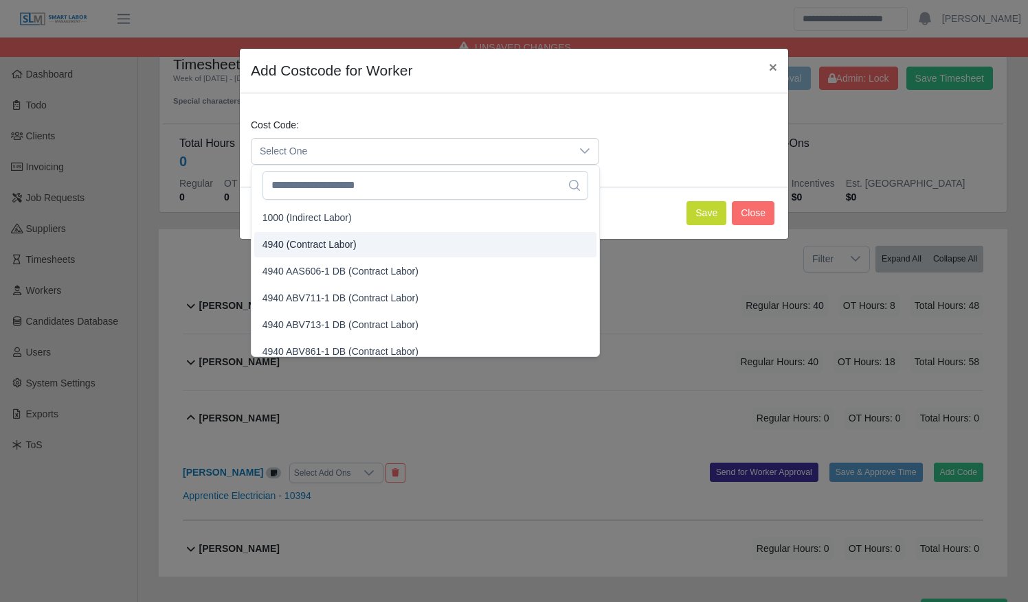
click at [415, 238] on li "4940 (Contract Labor)" at bounding box center [425, 244] width 342 height 25
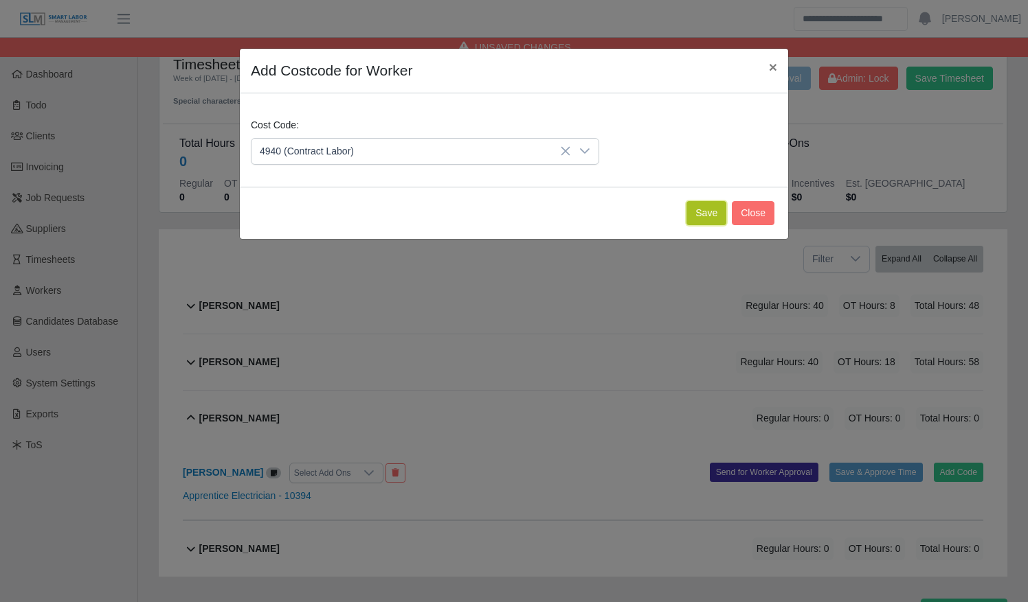
click at [700, 216] on button "Save" at bounding box center [706, 213] width 40 height 24
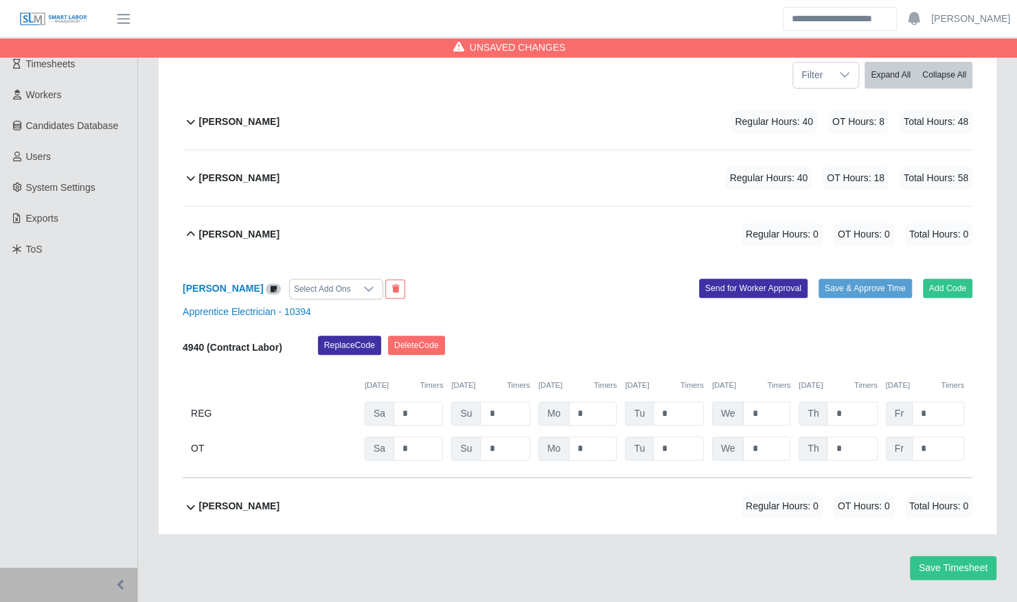
scroll to position [229, 0]
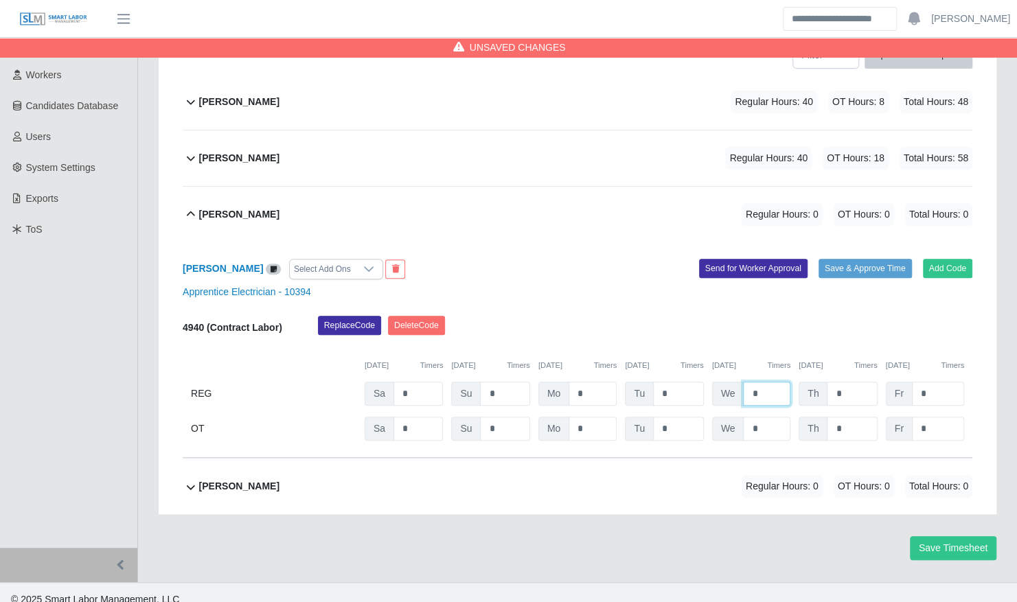
click at [745, 382] on input "*" at bounding box center [766, 394] width 47 height 24
type input "**"
click at [545, 203] on div "Dimitri Cisneros Regular Hours: 30 OT Hours: 0 Total Hours: 30" at bounding box center [585, 215] width 773 height 56
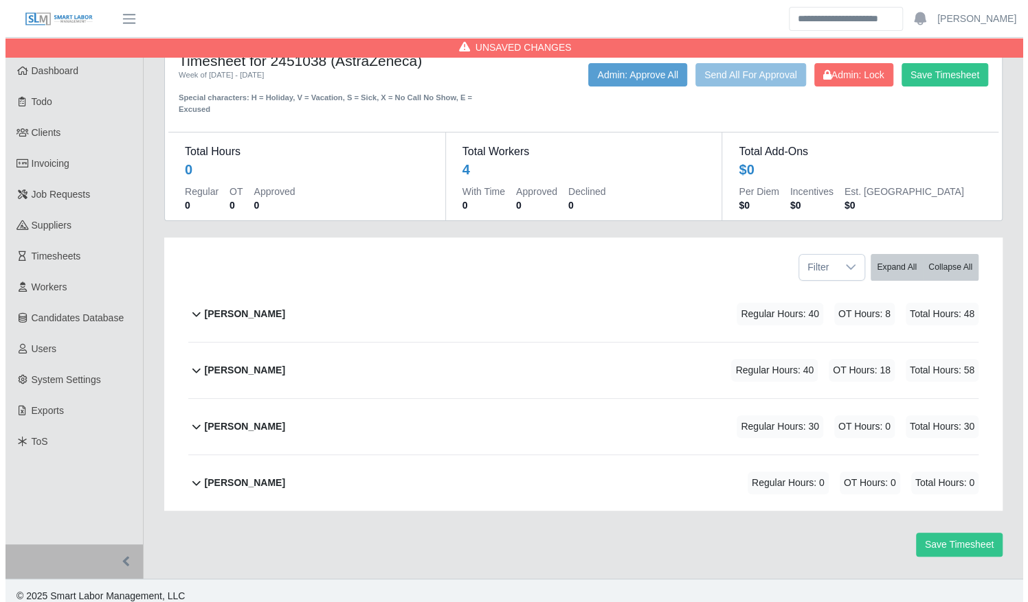
scroll to position [0, 0]
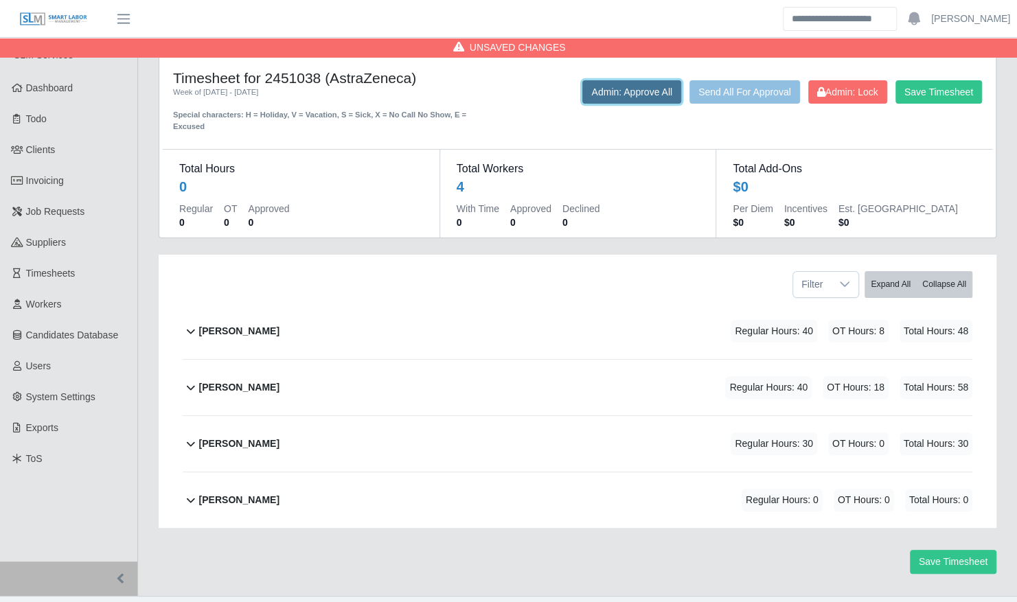
click at [607, 97] on button "Admin: Approve All" at bounding box center [631, 91] width 99 height 23
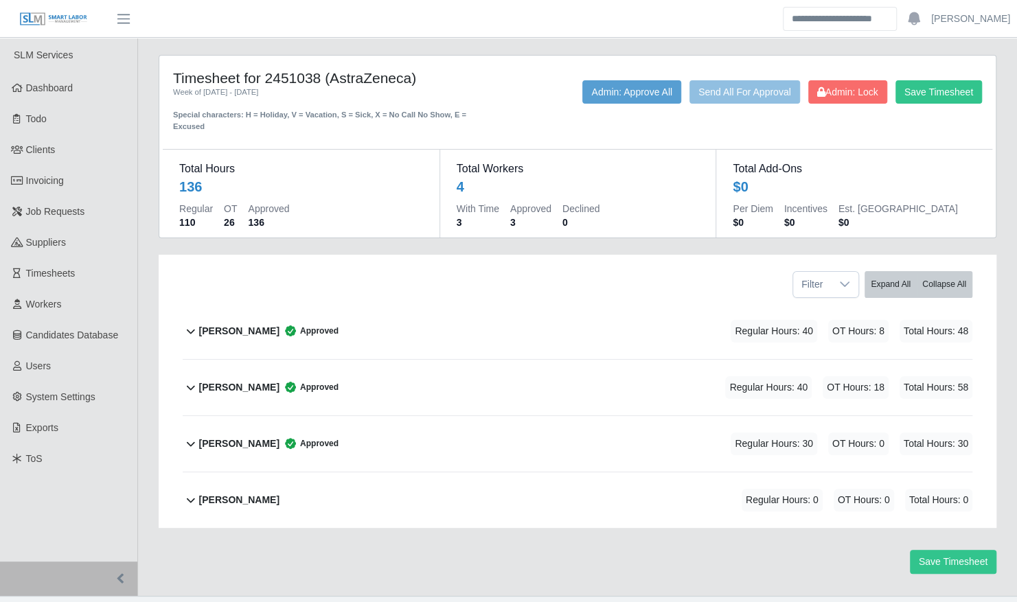
click at [249, 324] on b "[PERSON_NAME]" at bounding box center [239, 331] width 80 height 14
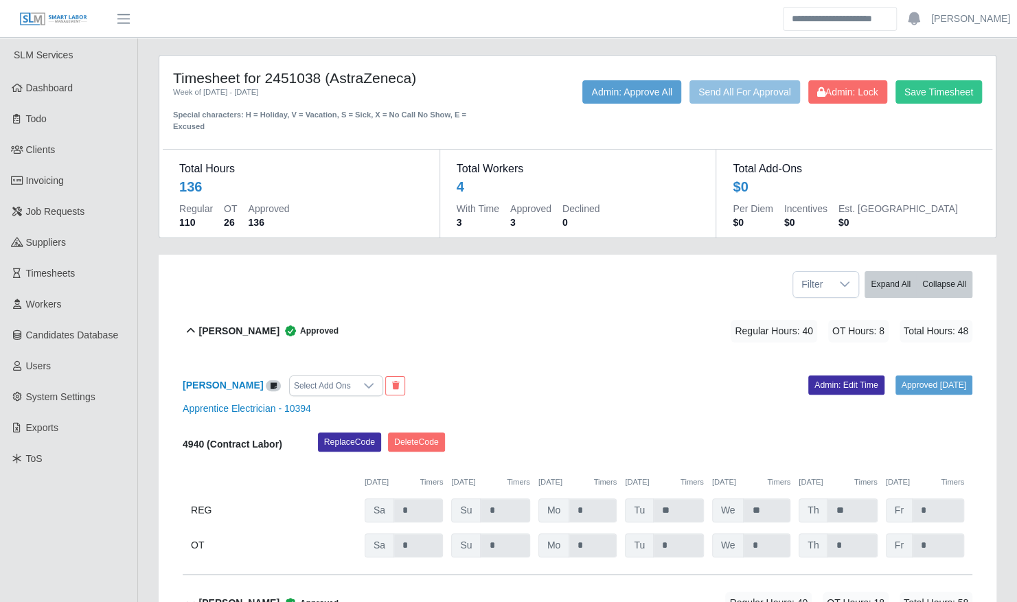
click at [242, 324] on b "[PERSON_NAME]" at bounding box center [239, 331] width 80 height 14
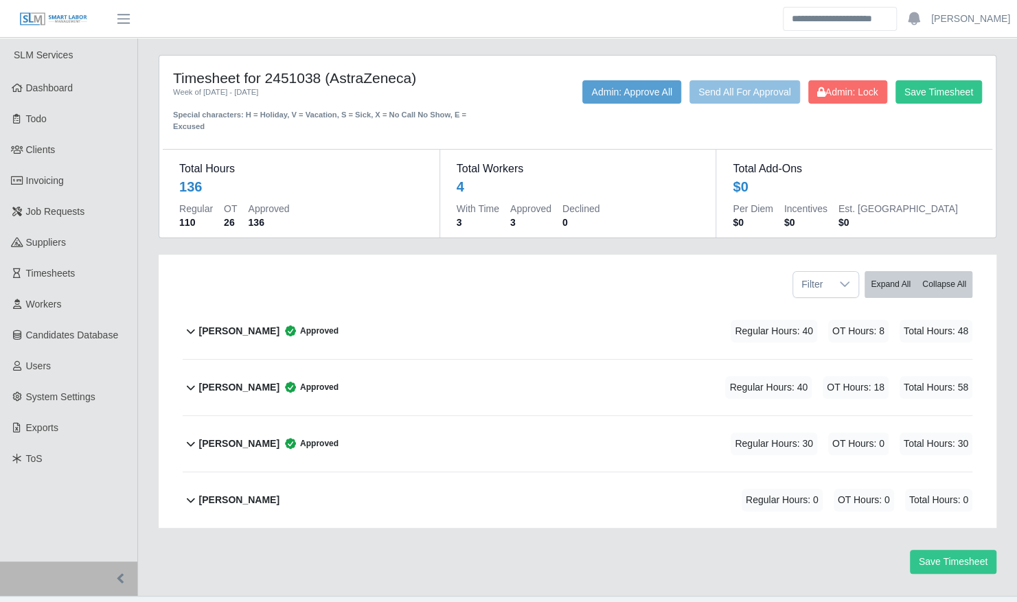
click at [237, 381] on b "Carlos Reyes" at bounding box center [239, 388] width 80 height 14
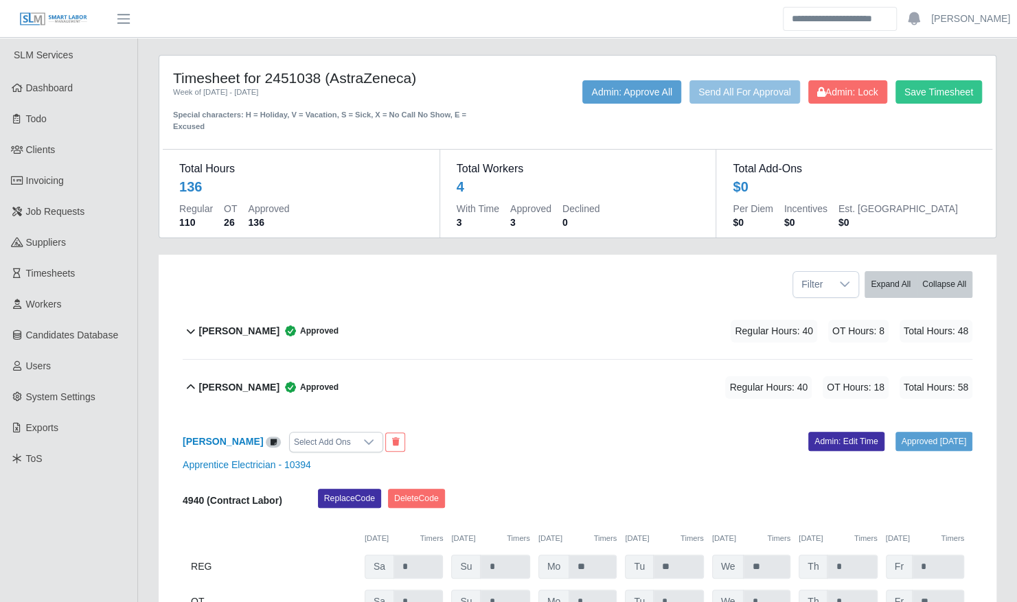
click at [217, 381] on b "Carlos Reyes" at bounding box center [239, 388] width 80 height 14
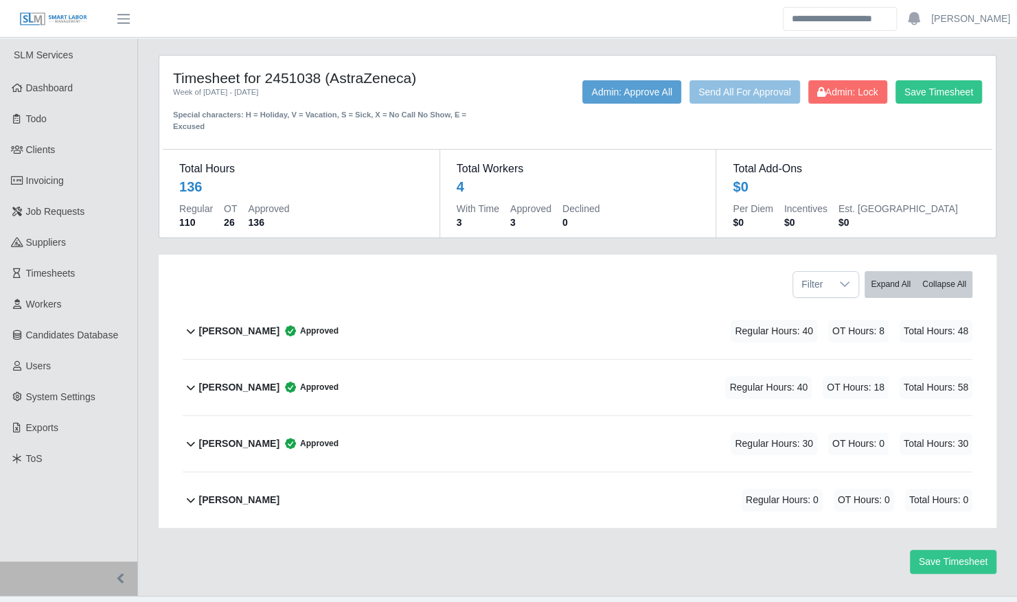
click at [233, 437] on b "Dimitri Cisneros" at bounding box center [239, 444] width 80 height 14
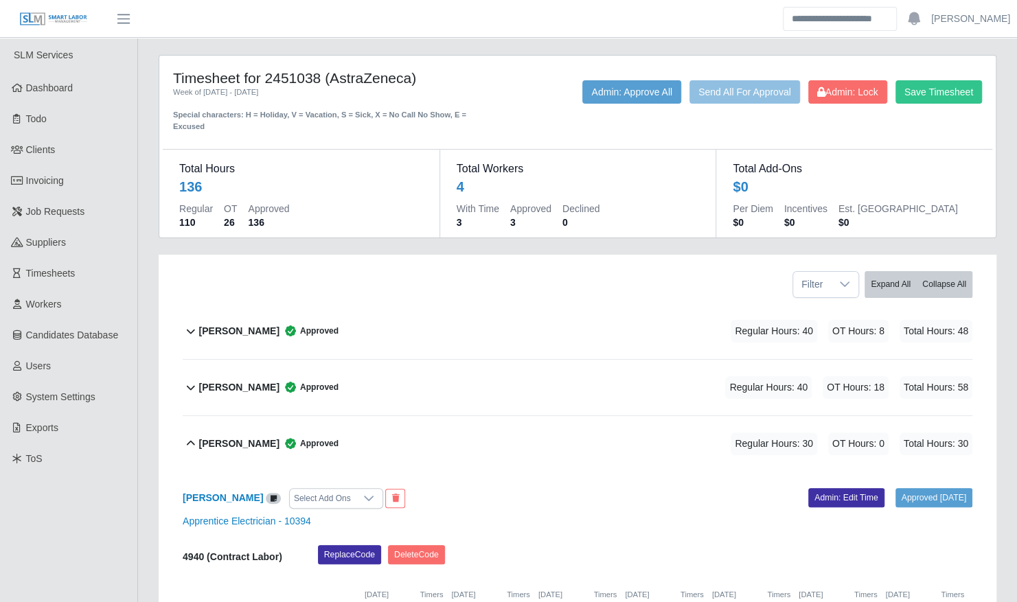
click at [247, 437] on b "Dimitri Cisneros" at bounding box center [239, 444] width 80 height 14
